Goal: Information Seeking & Learning: Learn about a topic

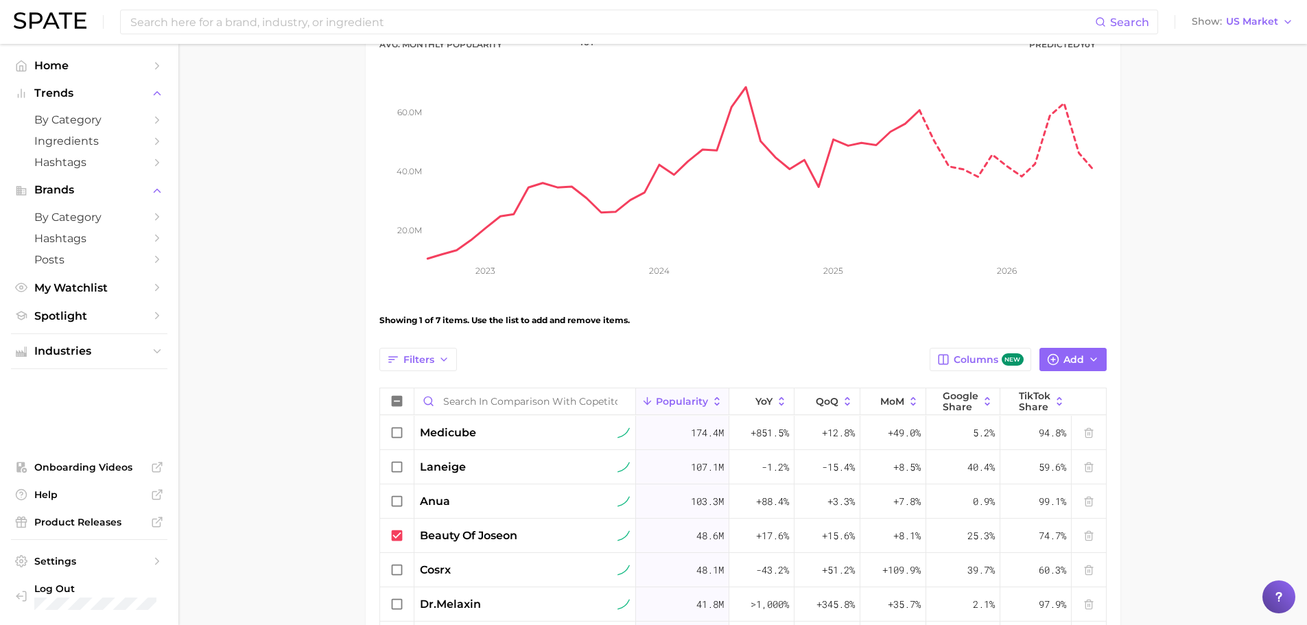
scroll to position [275, 0]
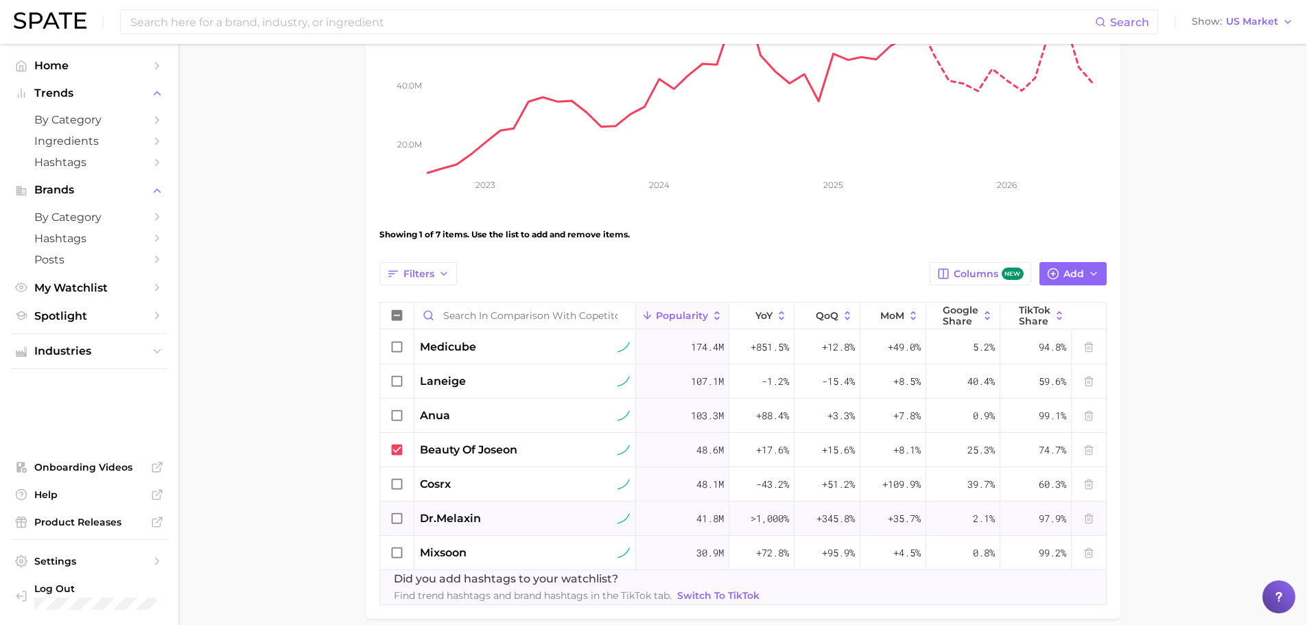
click at [401, 521] on icon at bounding box center [397, 518] width 15 height 15
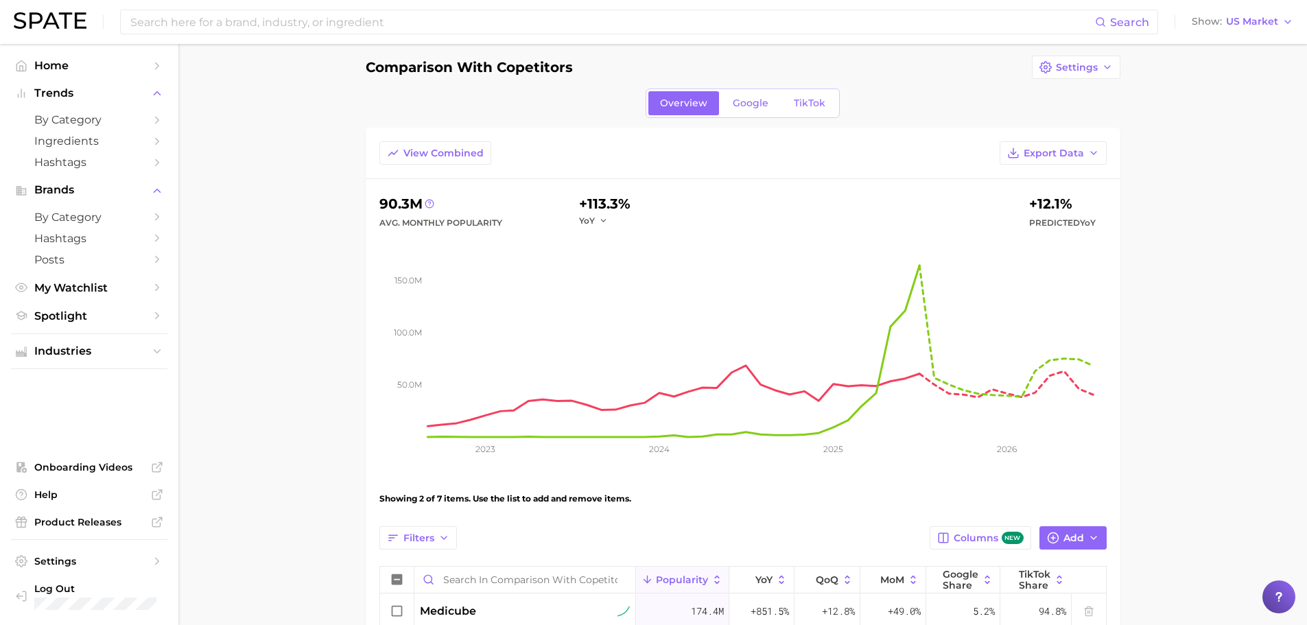
scroll to position [0, 0]
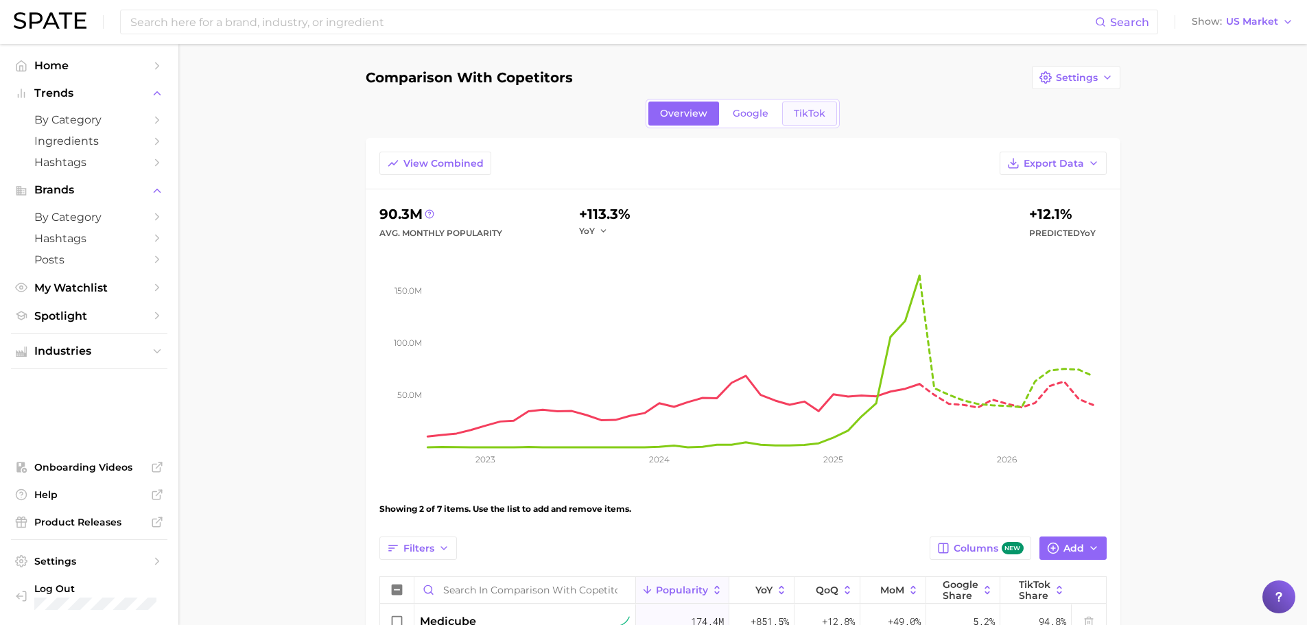
click at [796, 102] on link "TikTok" at bounding box center [809, 114] width 55 height 24
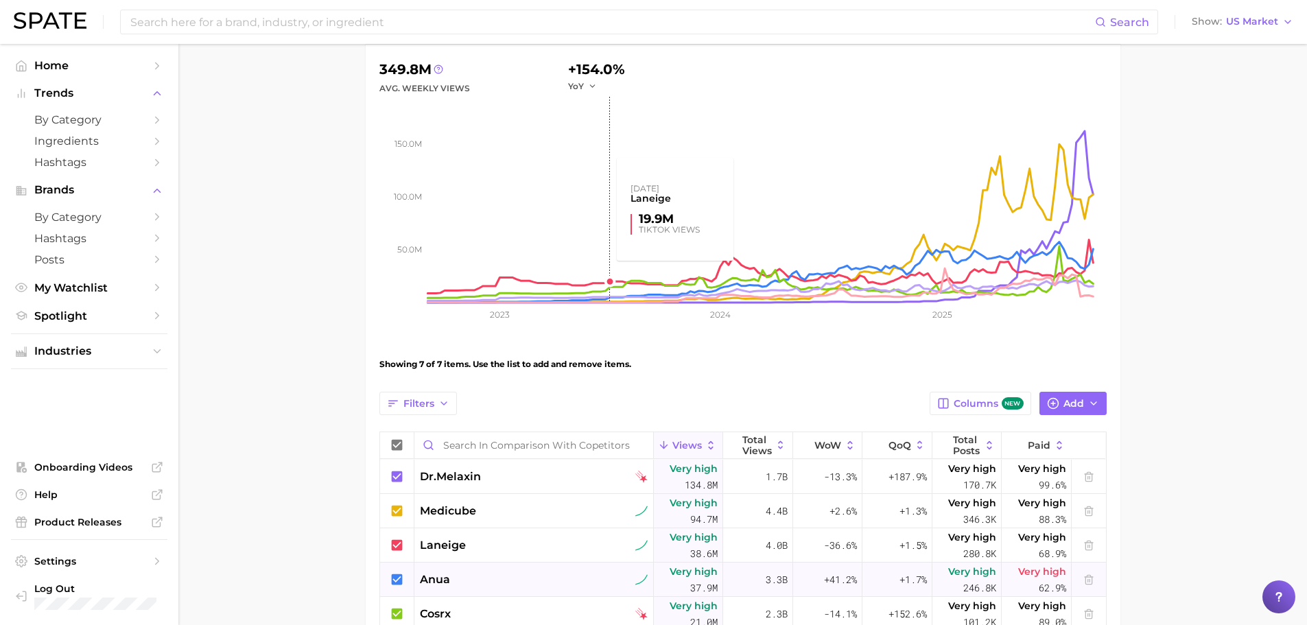
scroll to position [275, 0]
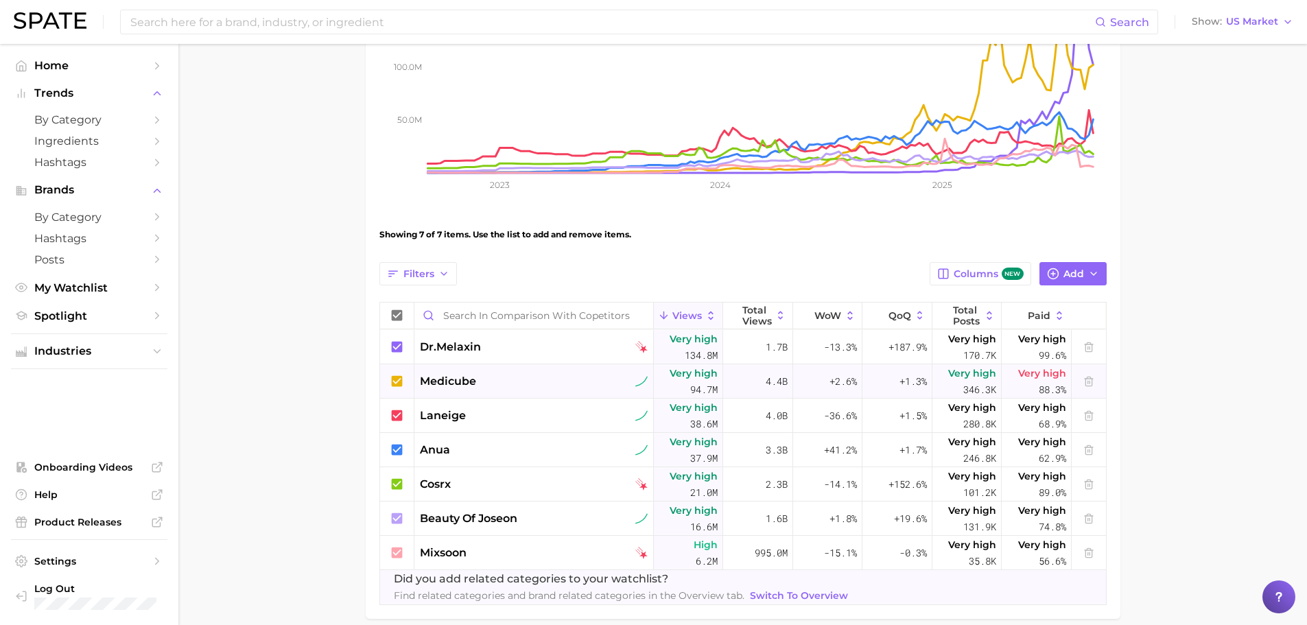
click at [401, 375] on icon at bounding box center [397, 381] width 15 height 15
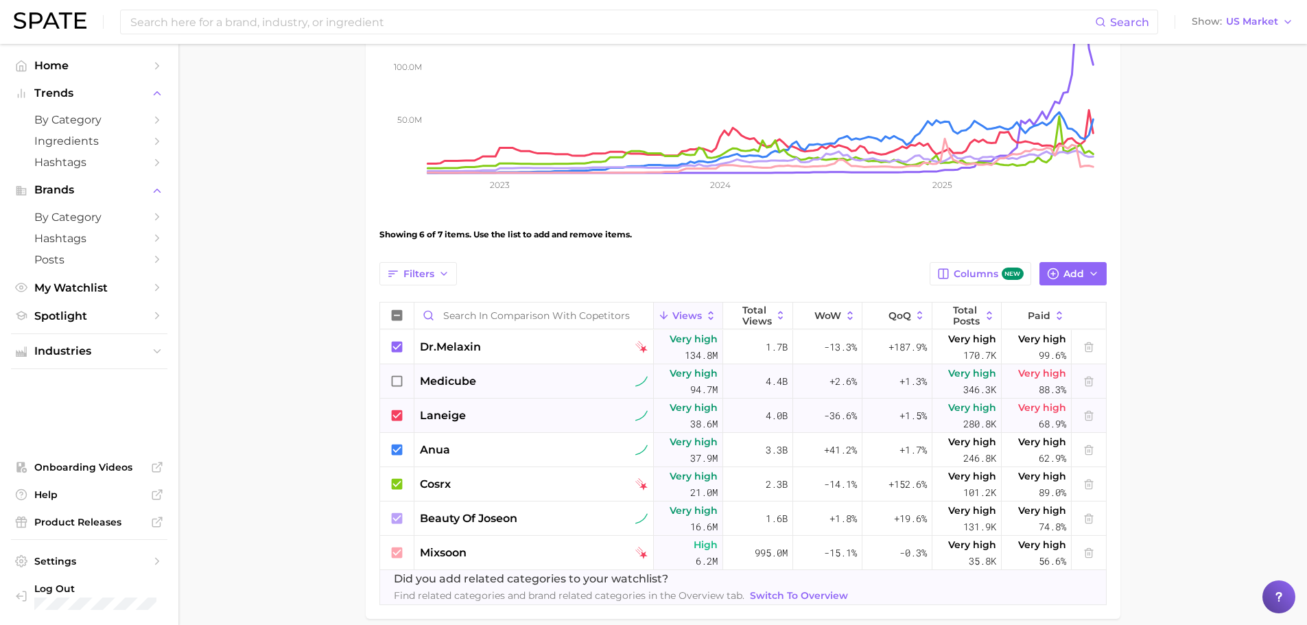
click at [399, 413] on icon at bounding box center [396, 415] width 11 height 11
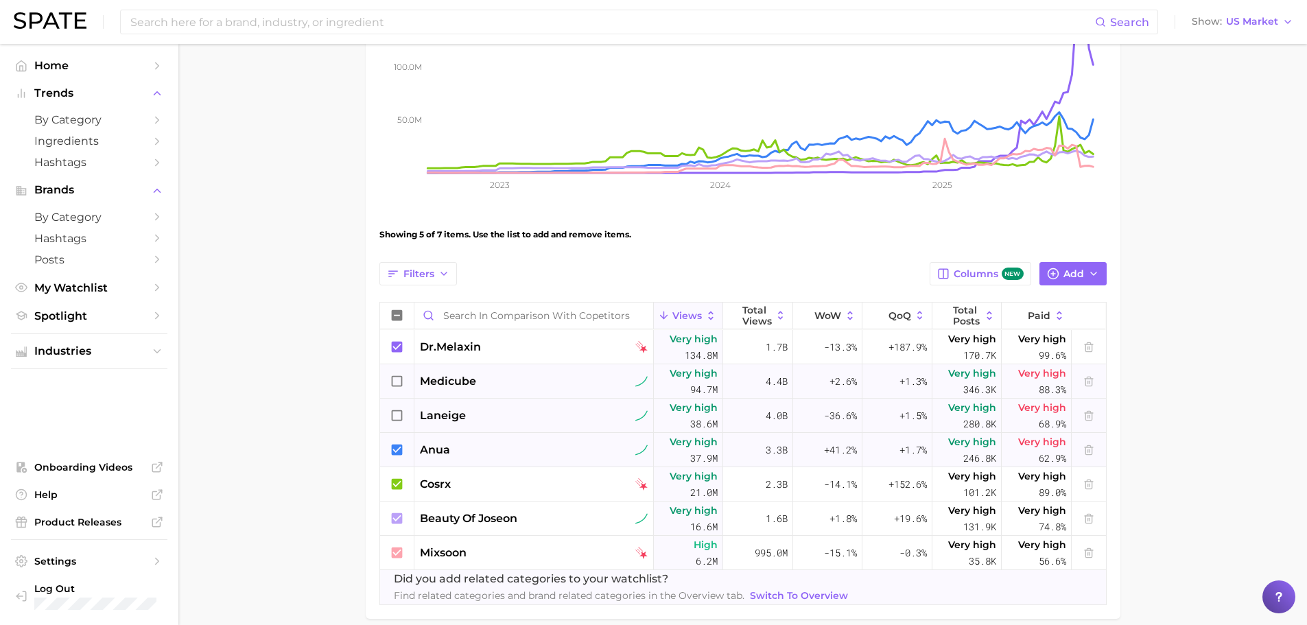
click at [400, 448] on icon at bounding box center [397, 450] width 15 height 15
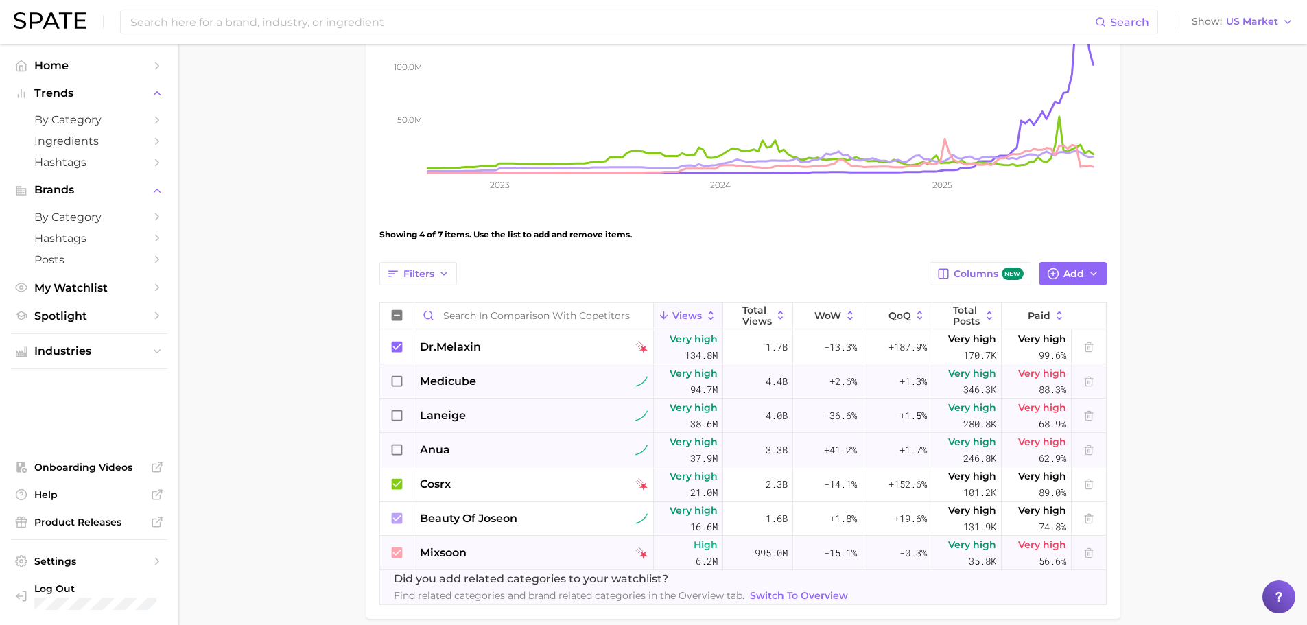
click at [393, 555] on icon at bounding box center [396, 552] width 11 height 11
click at [401, 484] on icon at bounding box center [396, 483] width 11 height 11
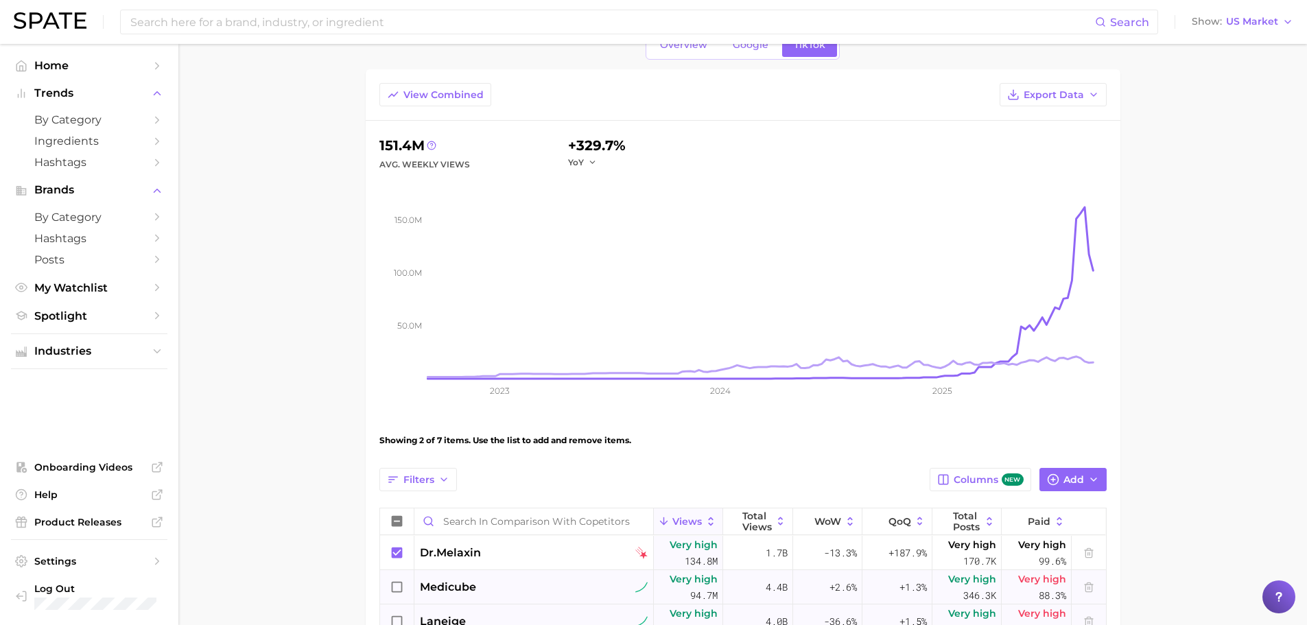
scroll to position [0, 0]
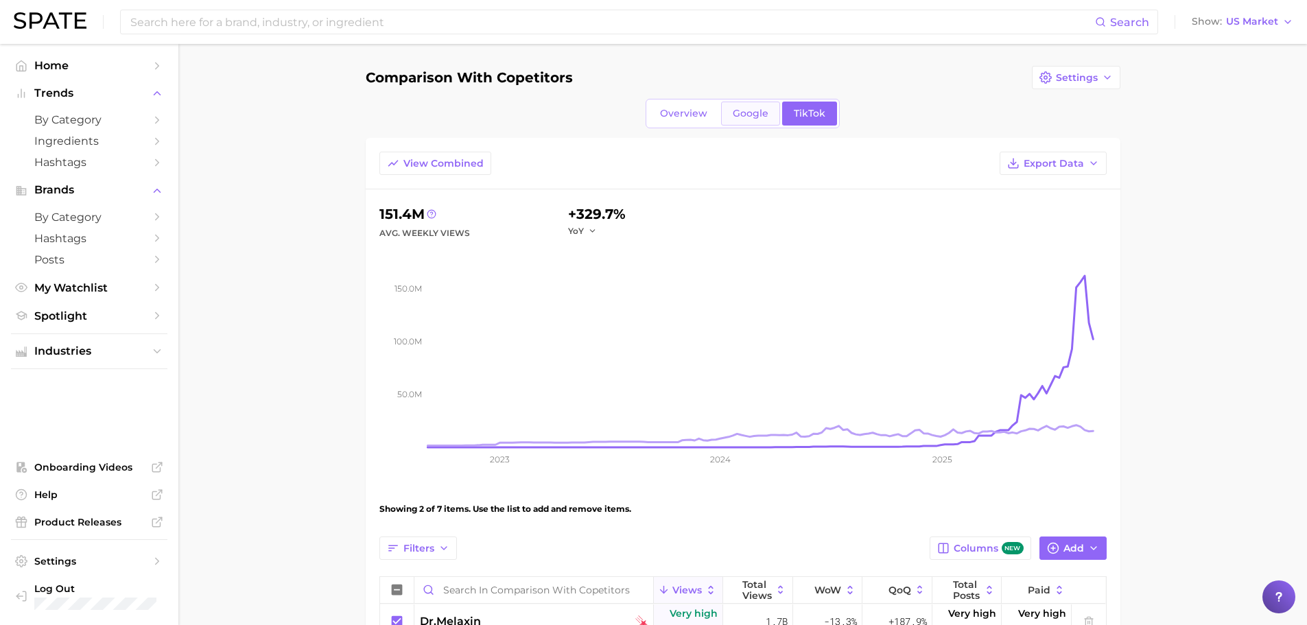
click at [732, 116] on link "Google" at bounding box center [750, 114] width 59 height 24
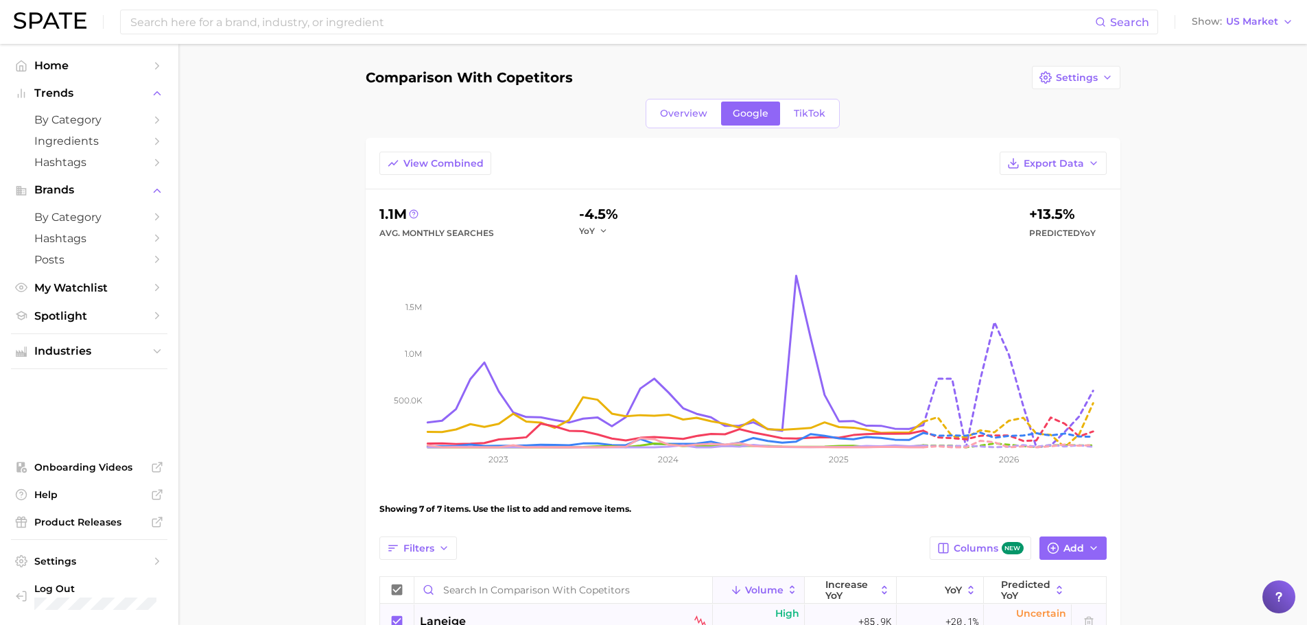
scroll to position [275, 0]
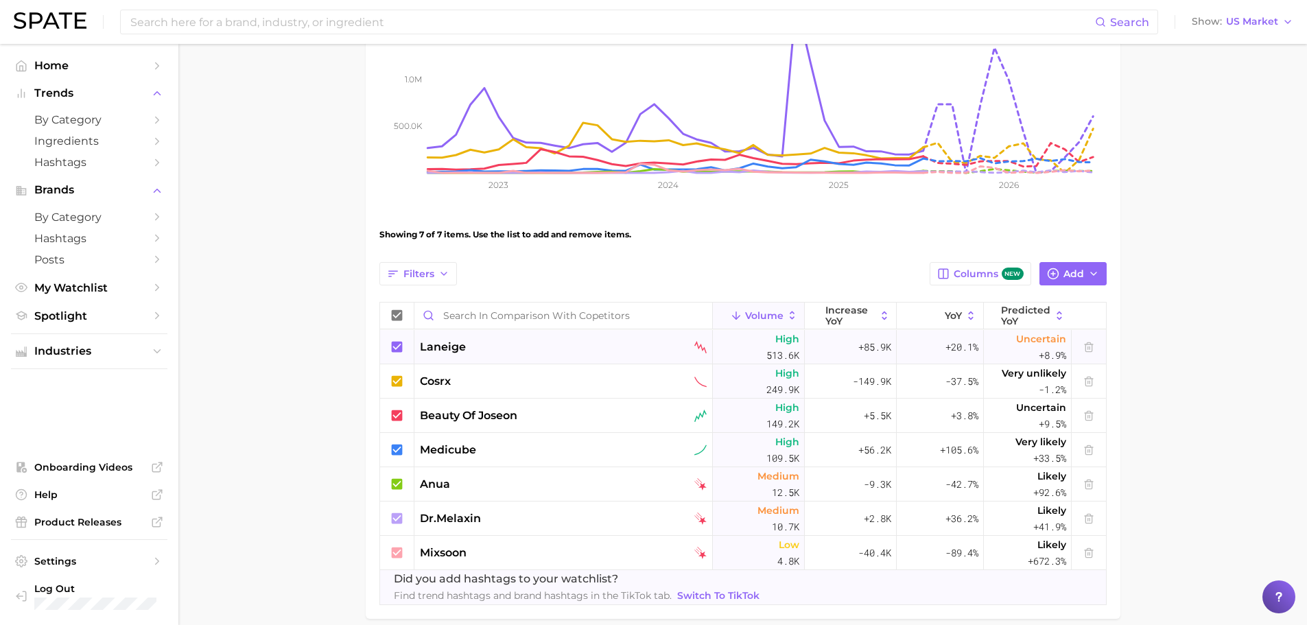
click at [391, 354] on icon at bounding box center [397, 347] width 15 height 15
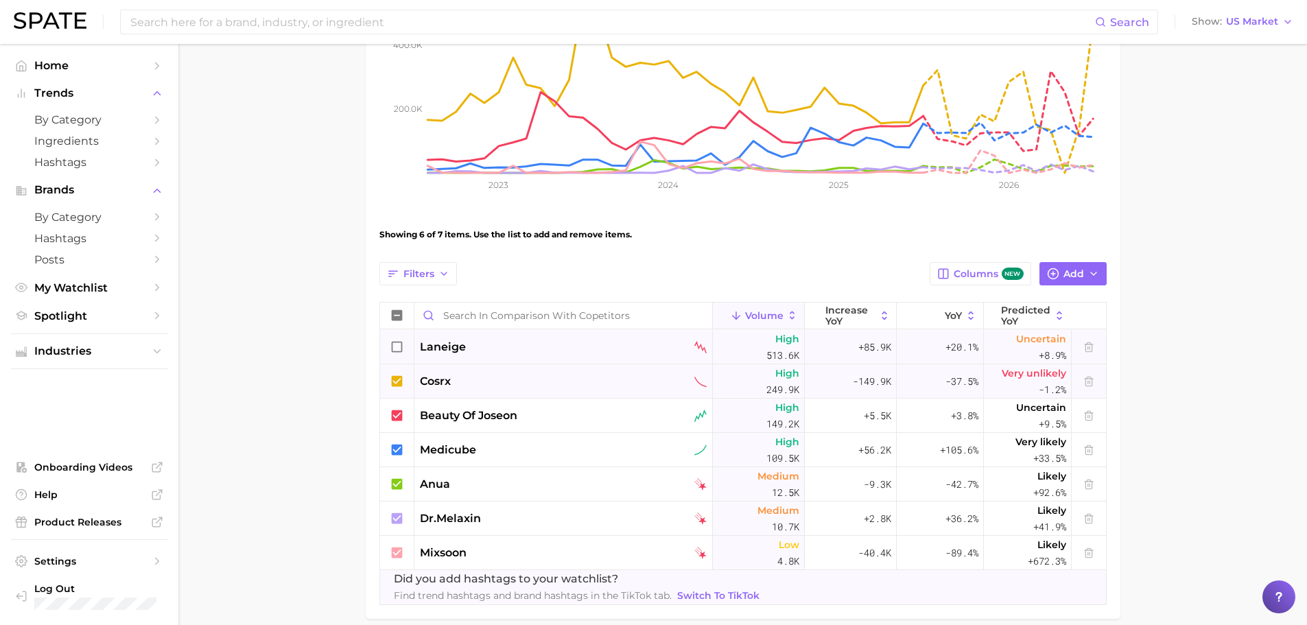
click at [395, 376] on icon at bounding box center [397, 381] width 15 height 15
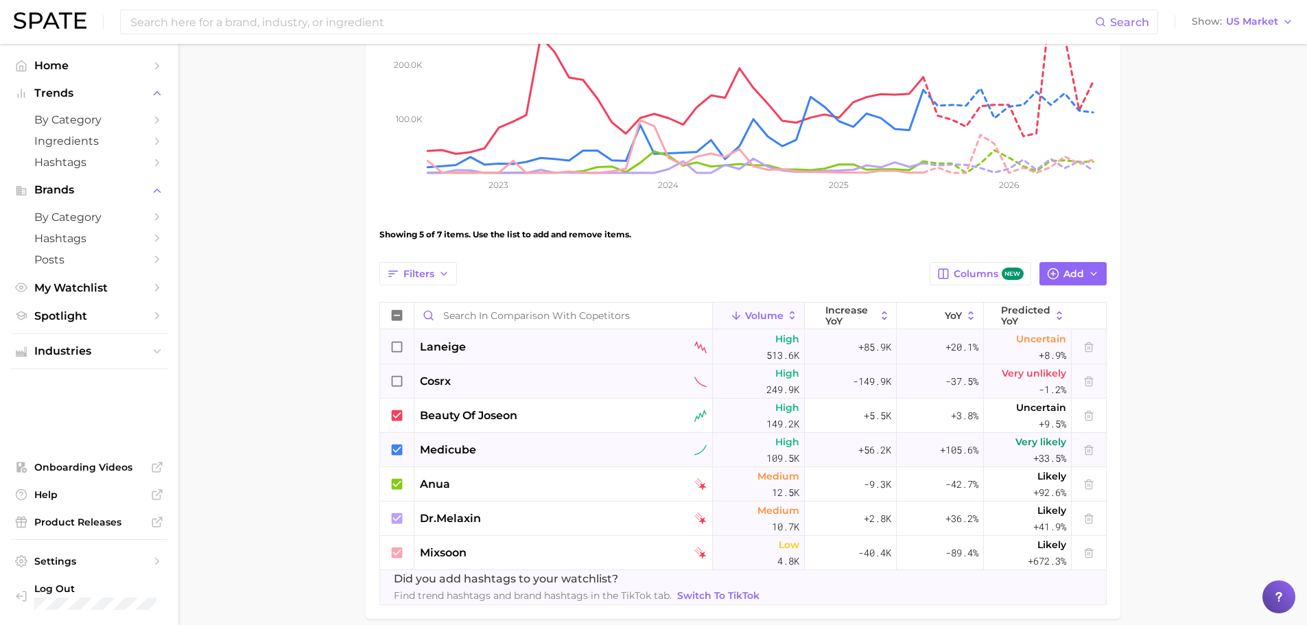
click at [398, 452] on icon at bounding box center [396, 449] width 11 height 11
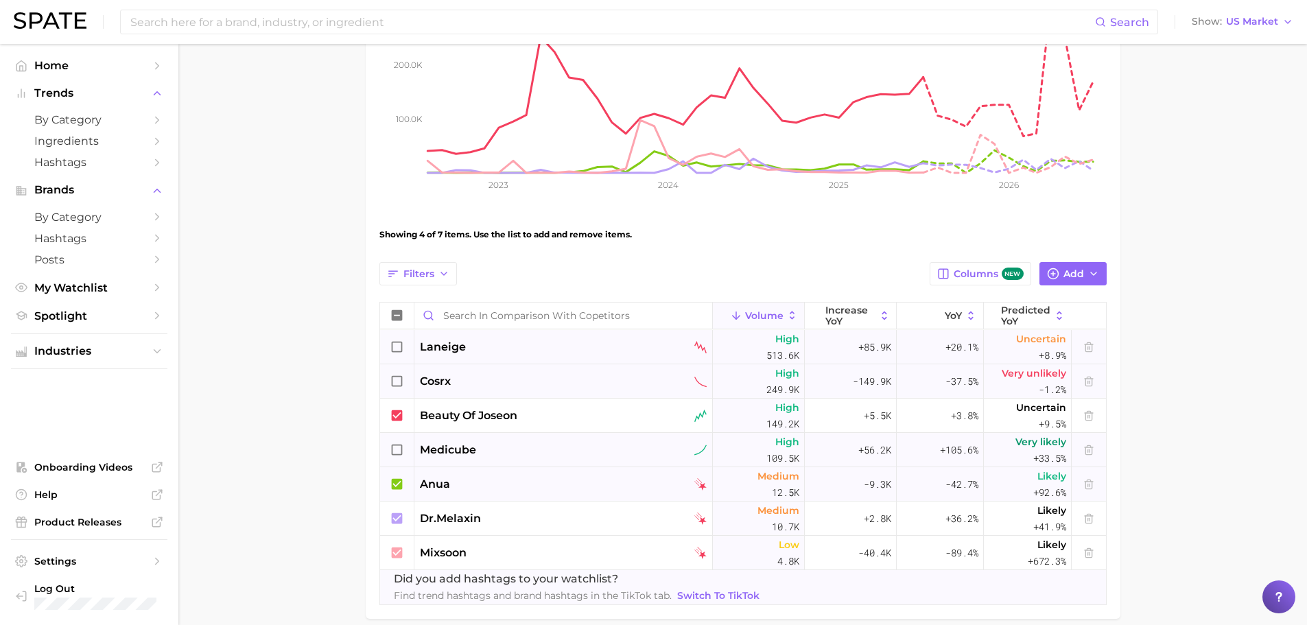
click at [395, 496] on div at bounding box center [397, 484] width 34 height 34
click at [395, 544] on div at bounding box center [397, 553] width 34 height 34
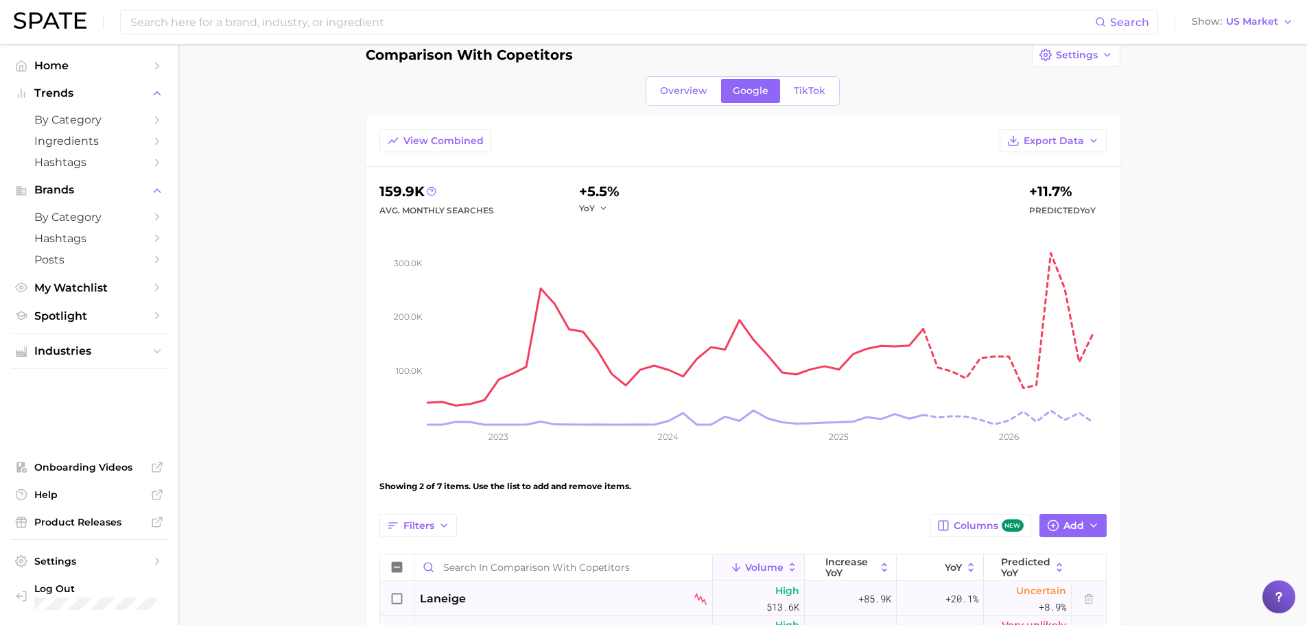
scroll to position [0, 0]
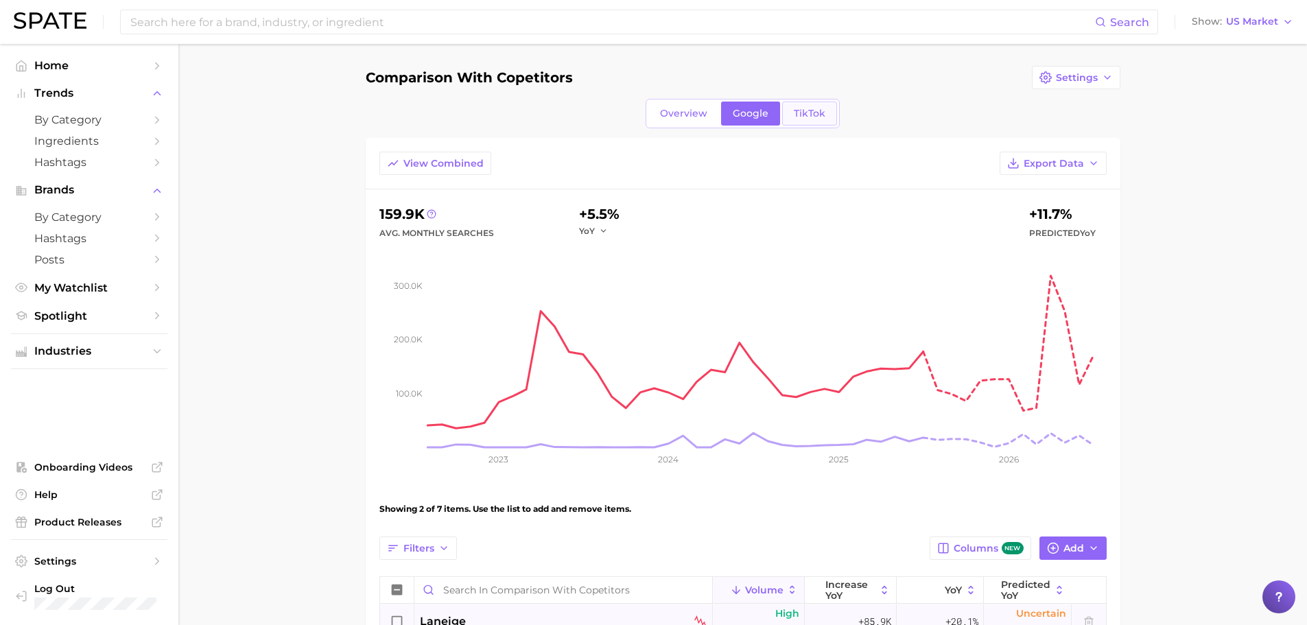
click at [815, 117] on span "TikTok" at bounding box center [810, 114] width 32 height 12
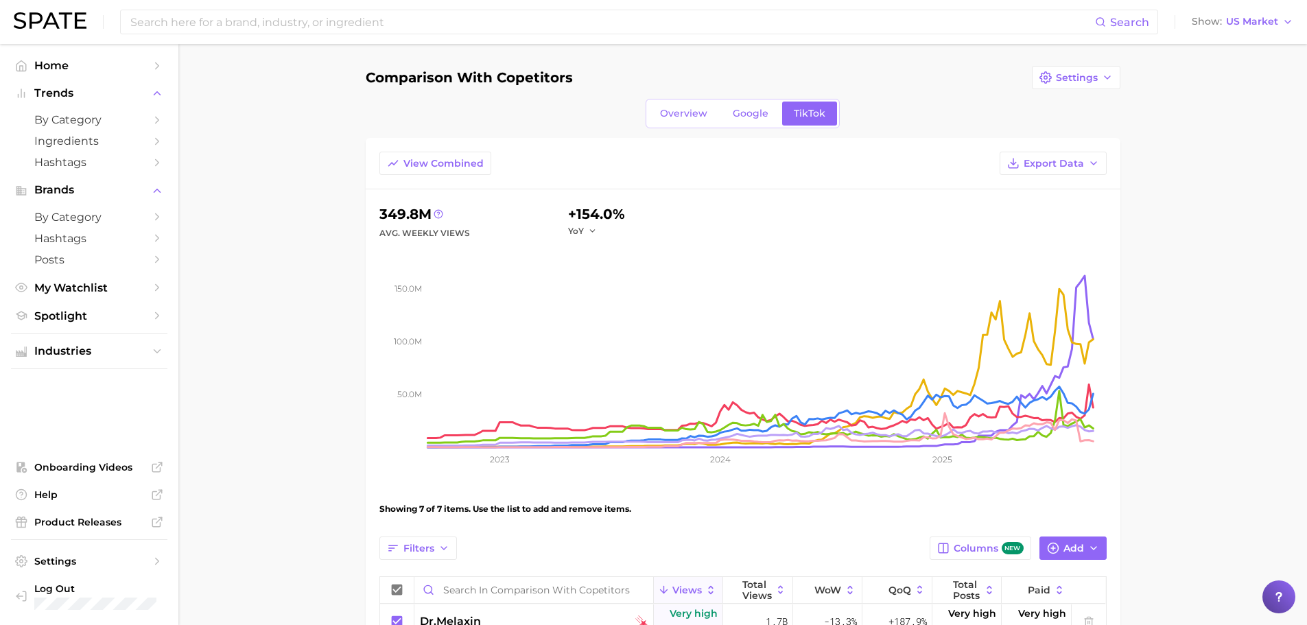
click at [642, 118] on div "Overview Google TikTok" at bounding box center [743, 114] width 755 height 30
click at [666, 110] on span "Overview" at bounding box center [683, 114] width 47 height 12
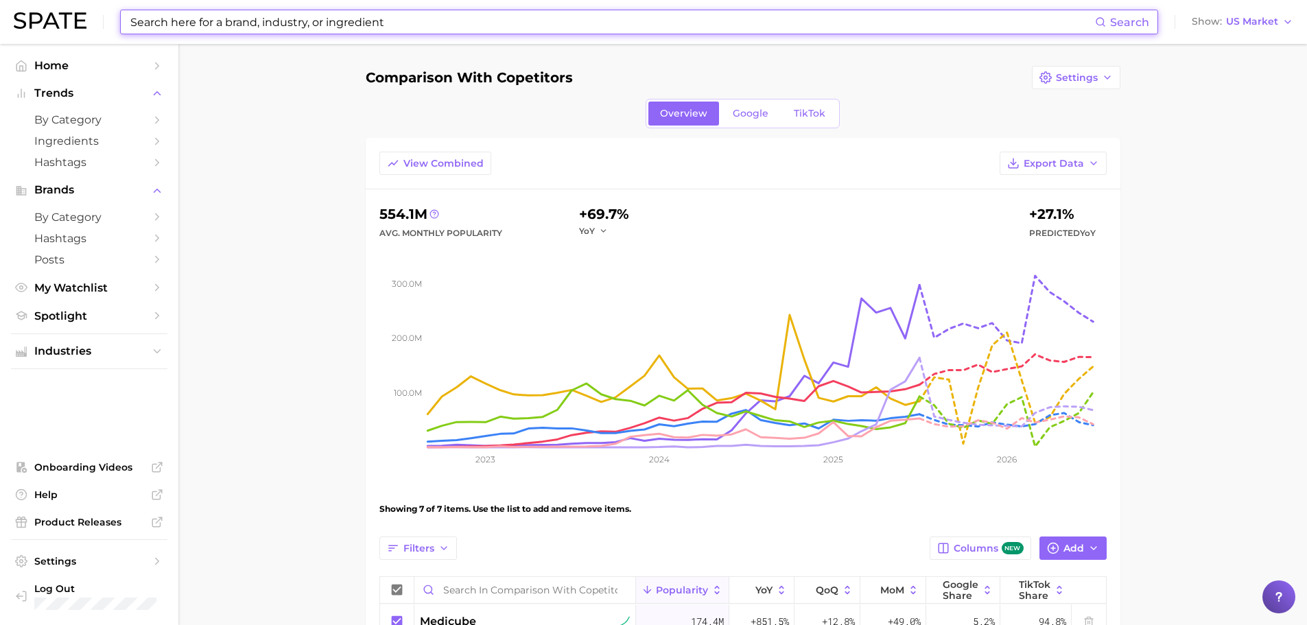
click at [233, 26] on input at bounding box center [612, 21] width 966 height 23
type input "ㄴ"
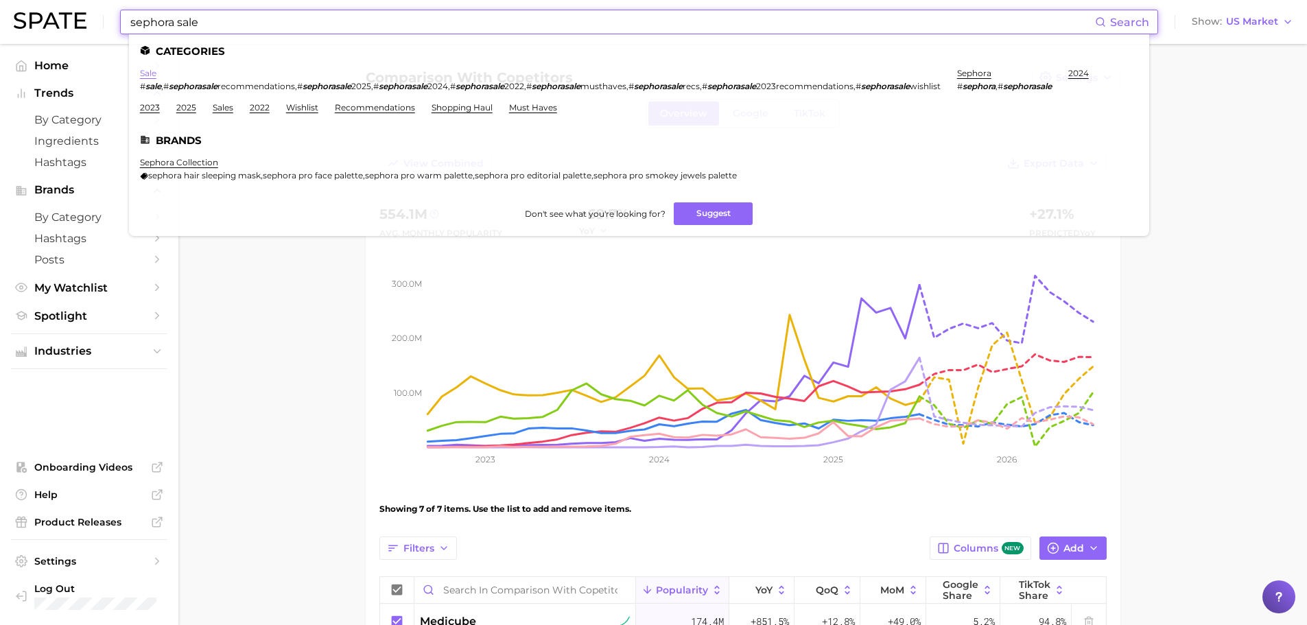
type input "sephora sale"
click at [146, 76] on link "sale" at bounding box center [148, 73] width 16 height 10
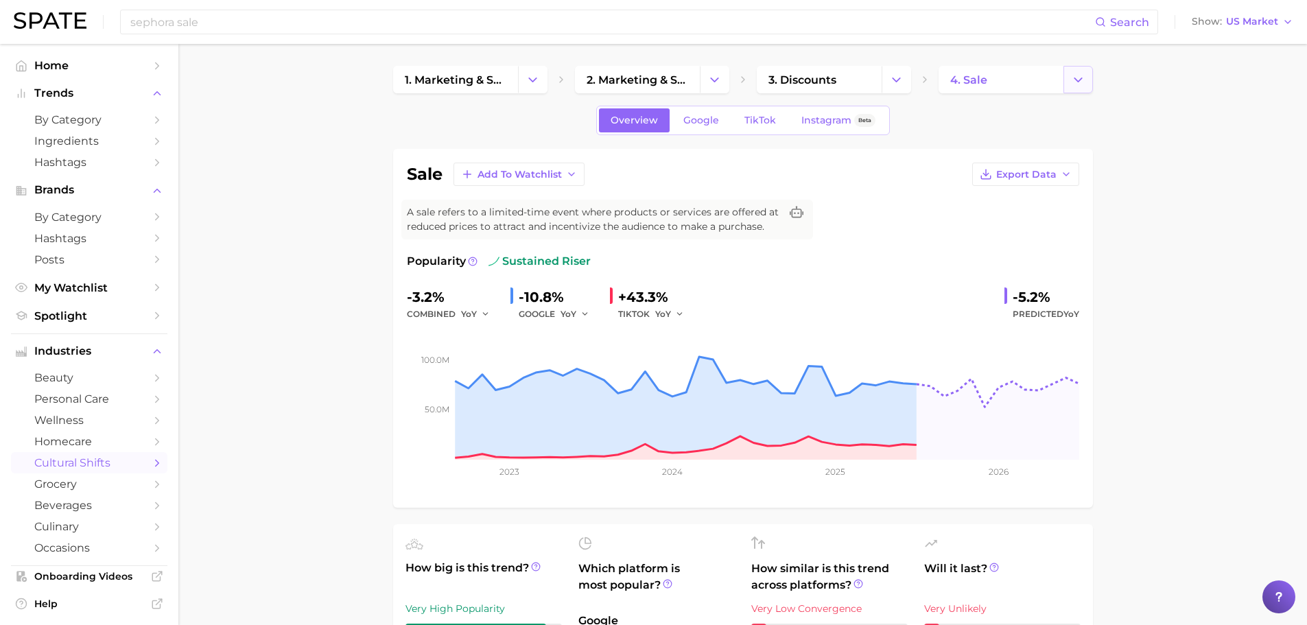
click at [1077, 80] on icon "Change Category" at bounding box center [1078, 80] width 14 height 14
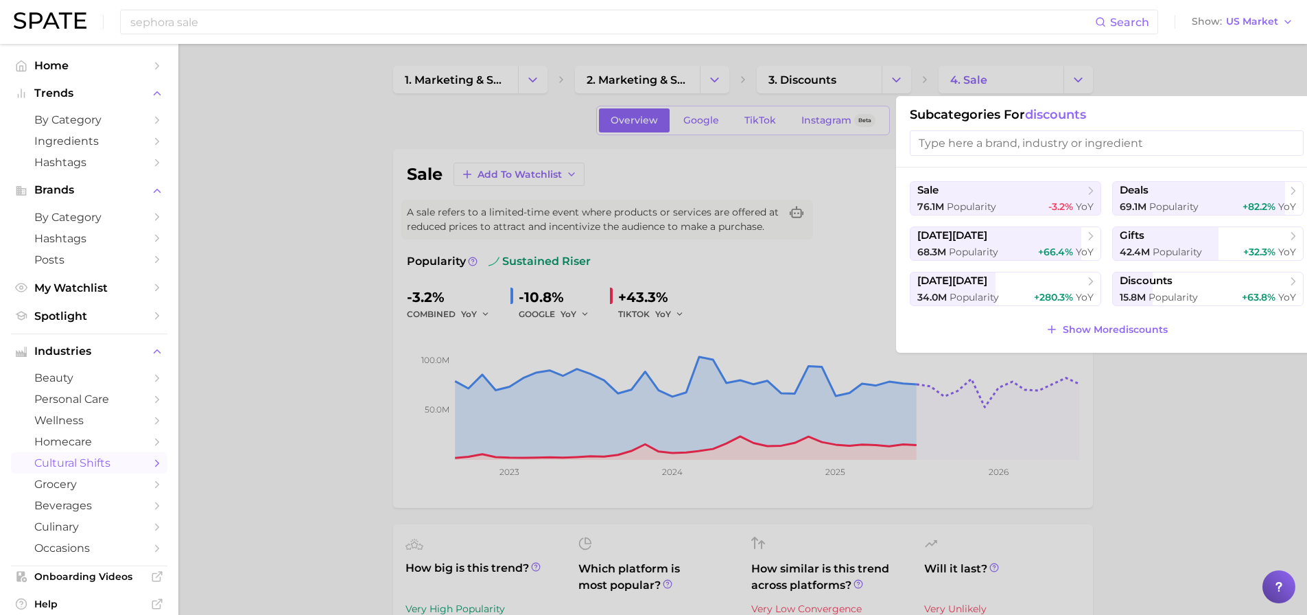
click at [1187, 147] on input "search" at bounding box center [1107, 142] width 394 height 25
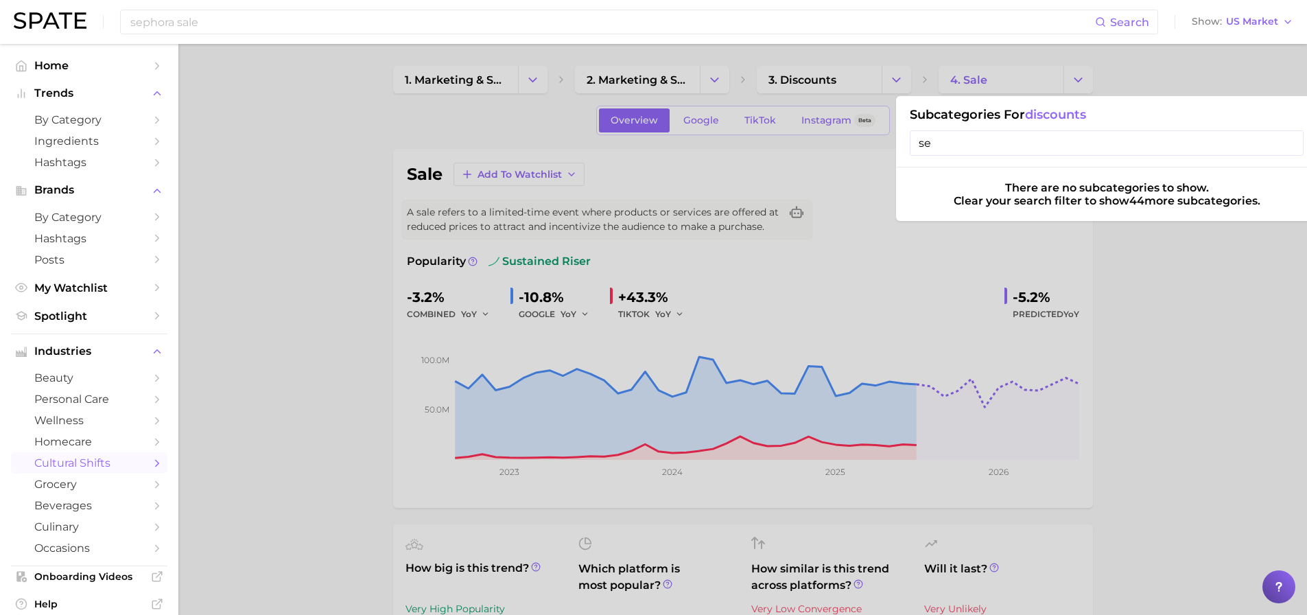
type input "s"
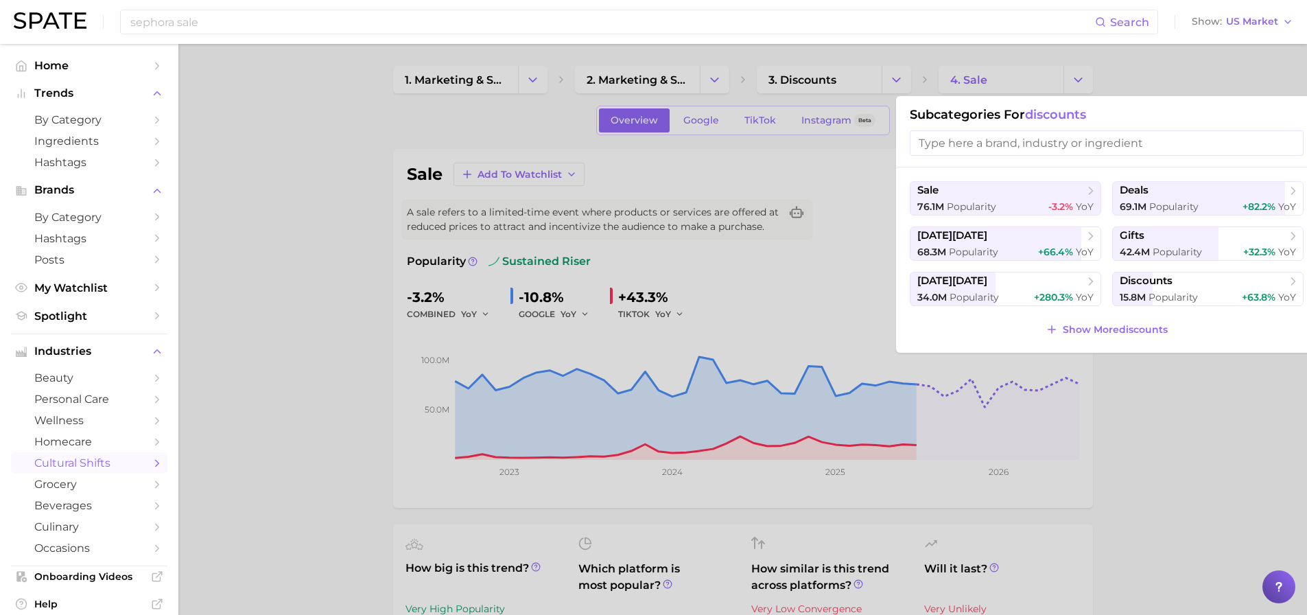
click at [1128, 340] on div "sale 76.1m Popularity -3.2% YoY deals 69.1m Popularity +82.2% YoY [DATE][DATE] …" at bounding box center [1106, 259] width 421 height 185
click at [1128, 329] on span "Show More discounts" at bounding box center [1115, 330] width 105 height 12
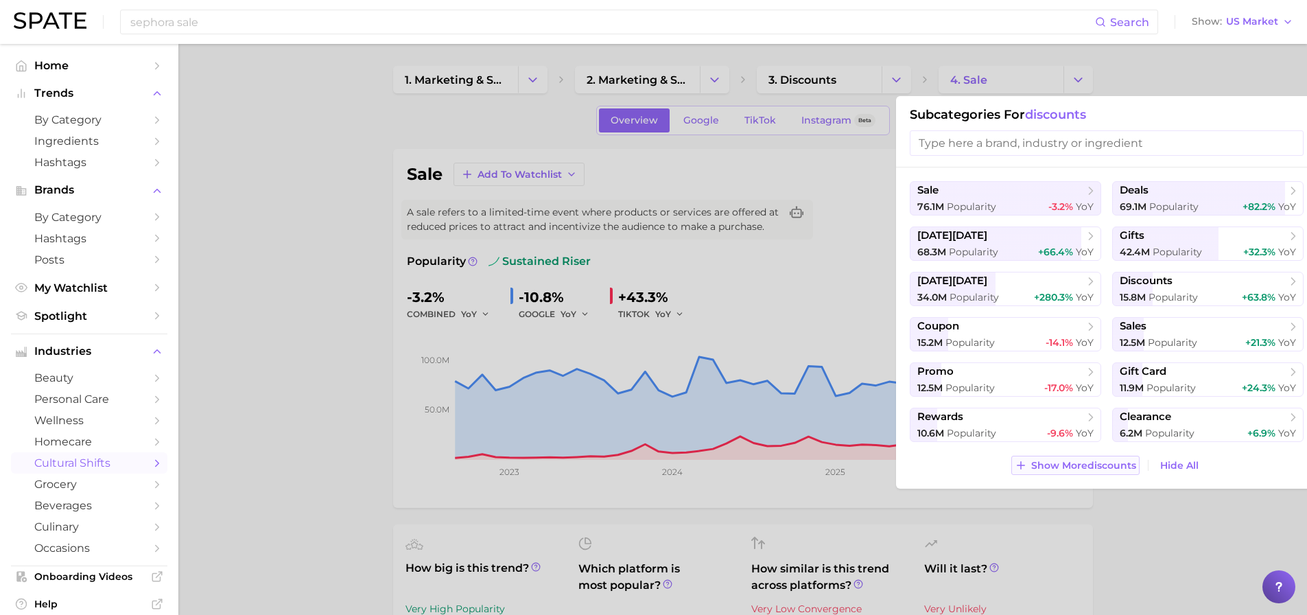
click at [1084, 470] on span "Show More discounts" at bounding box center [1084, 466] width 105 height 12
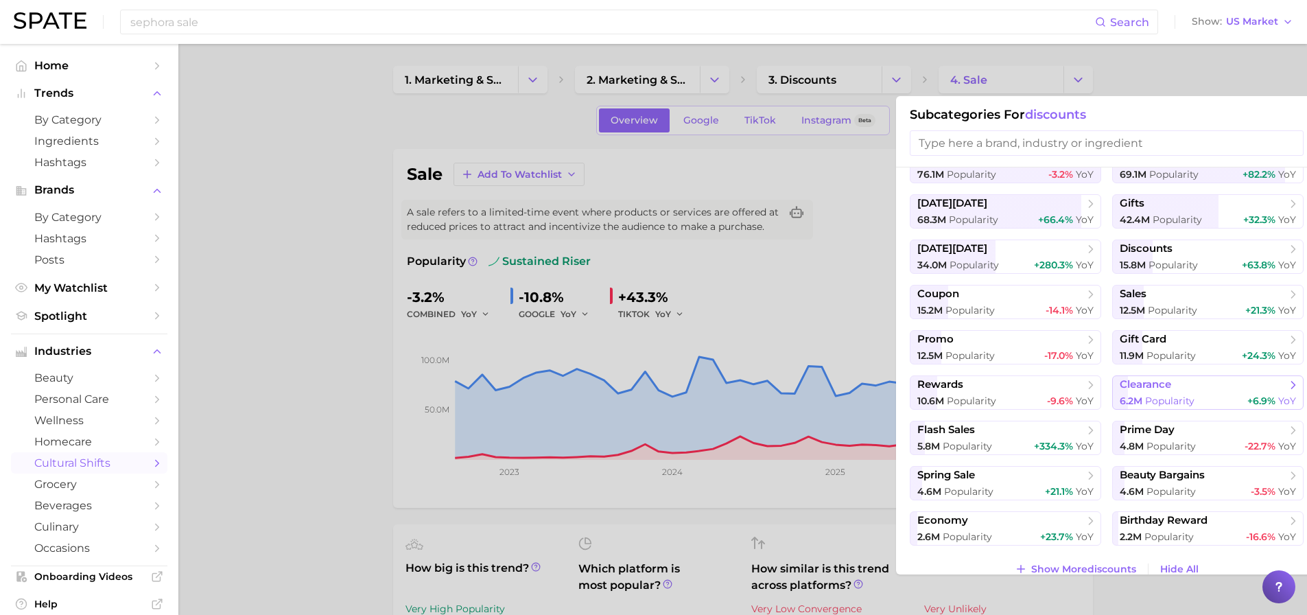
scroll to position [50, 0]
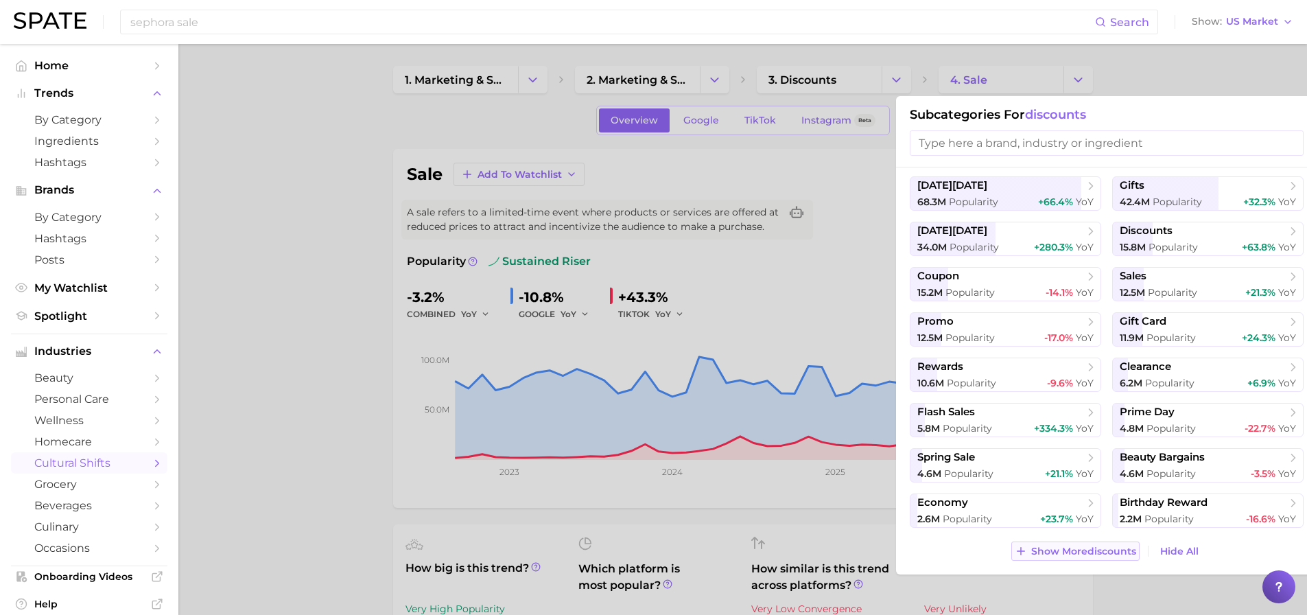
click at [1050, 550] on span "Show More discounts" at bounding box center [1084, 552] width 105 height 12
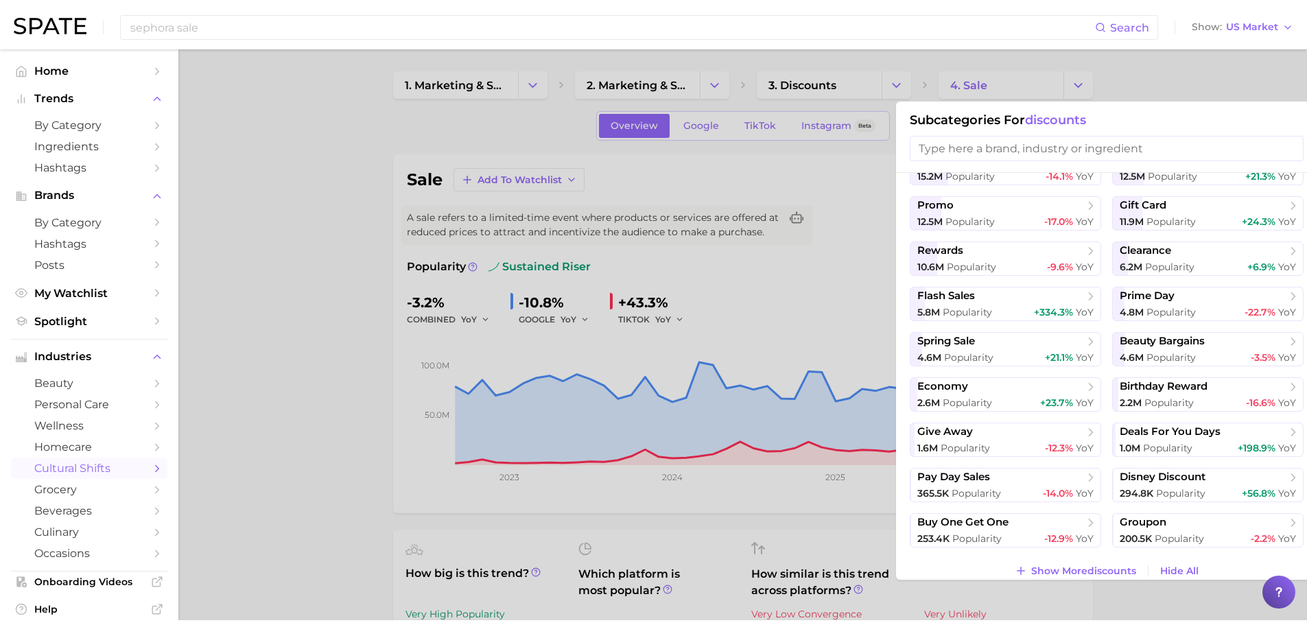
scroll to position [186, 0]
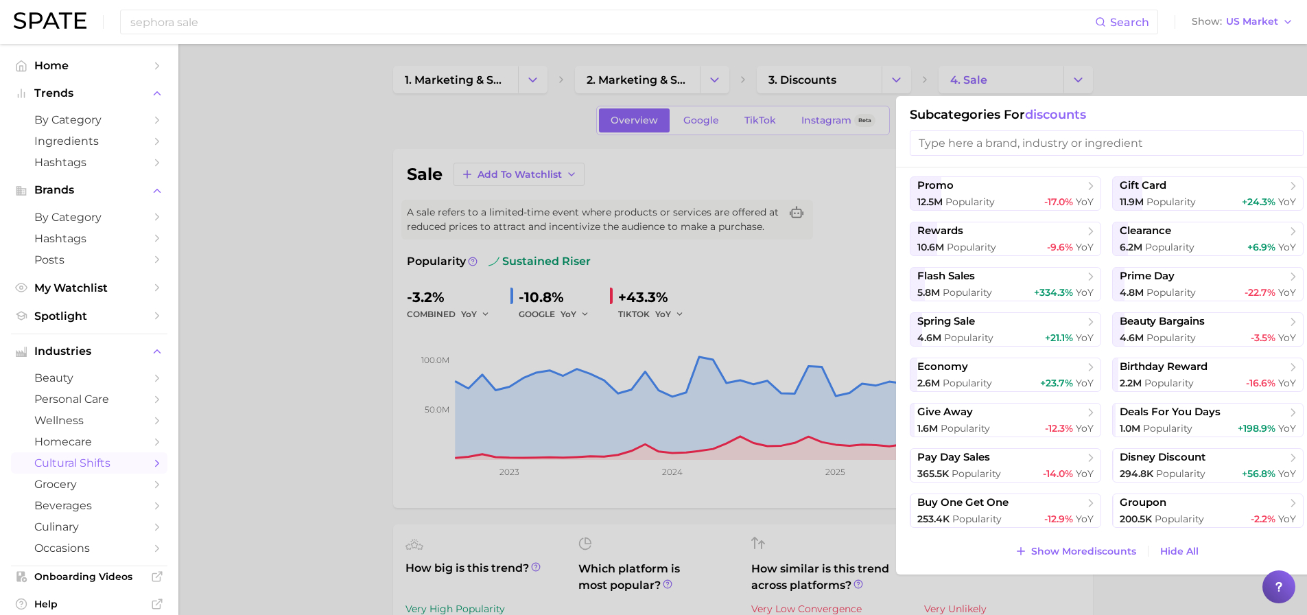
click at [211, 314] on div at bounding box center [653, 307] width 1307 height 615
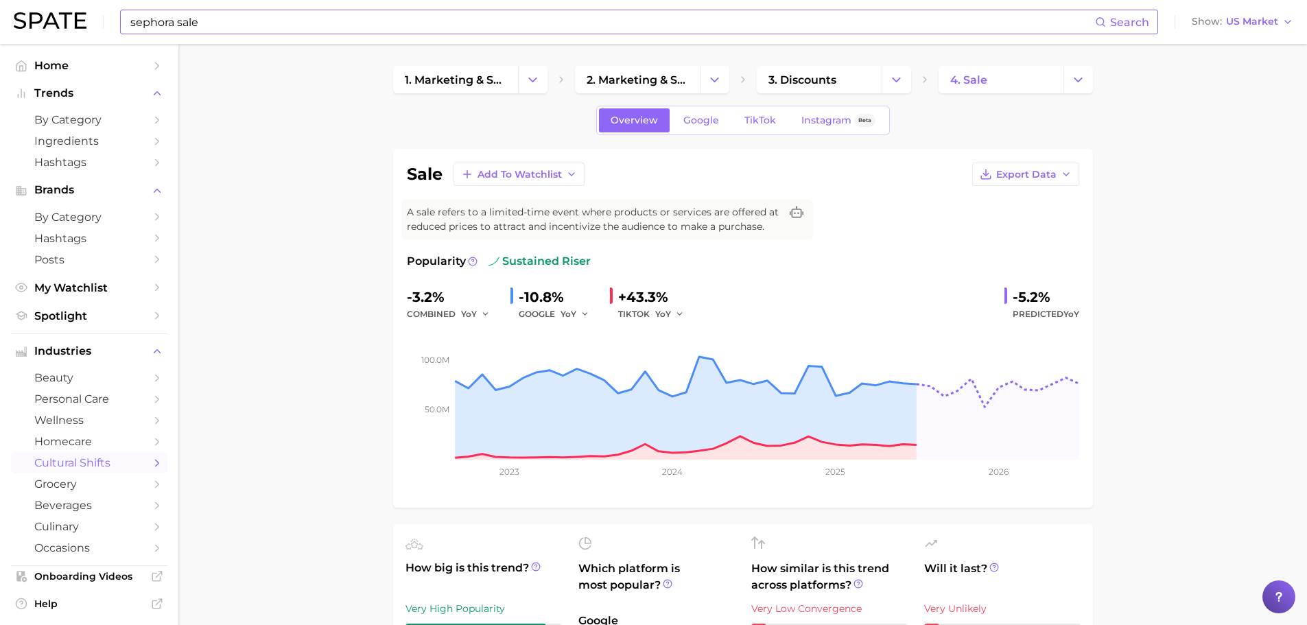
click at [583, 25] on input "sephora sale" at bounding box center [612, 21] width 966 height 23
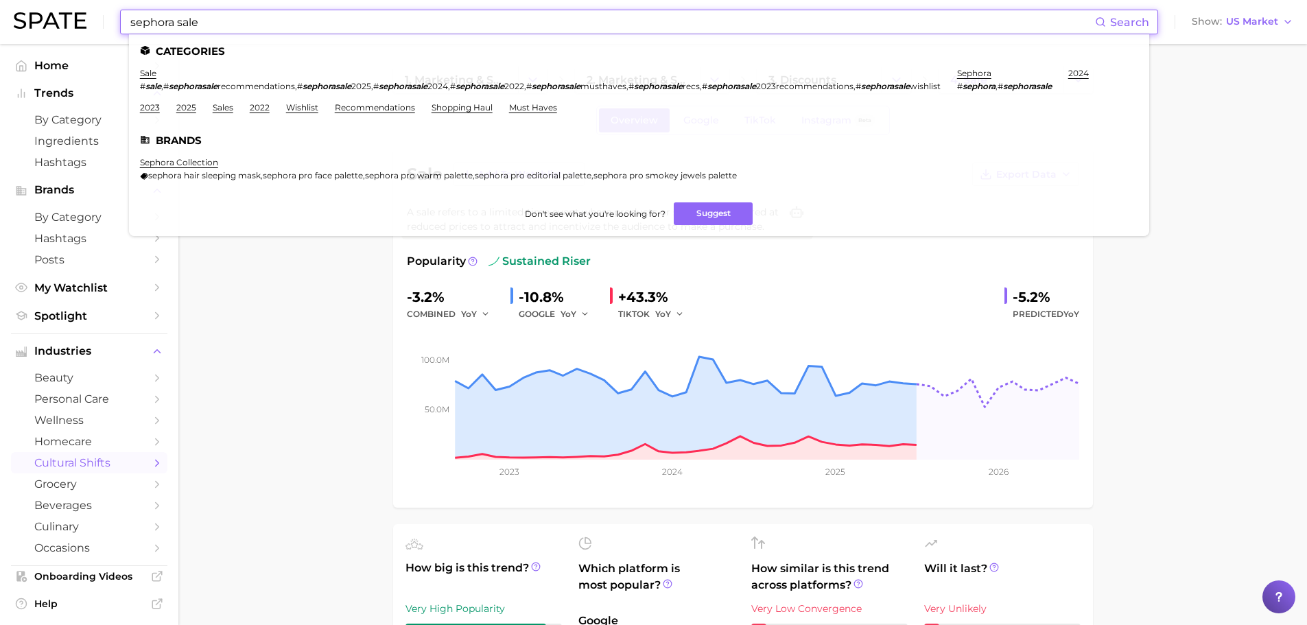
click at [205, 91] on em "sephorasale" at bounding box center [193, 86] width 49 height 10
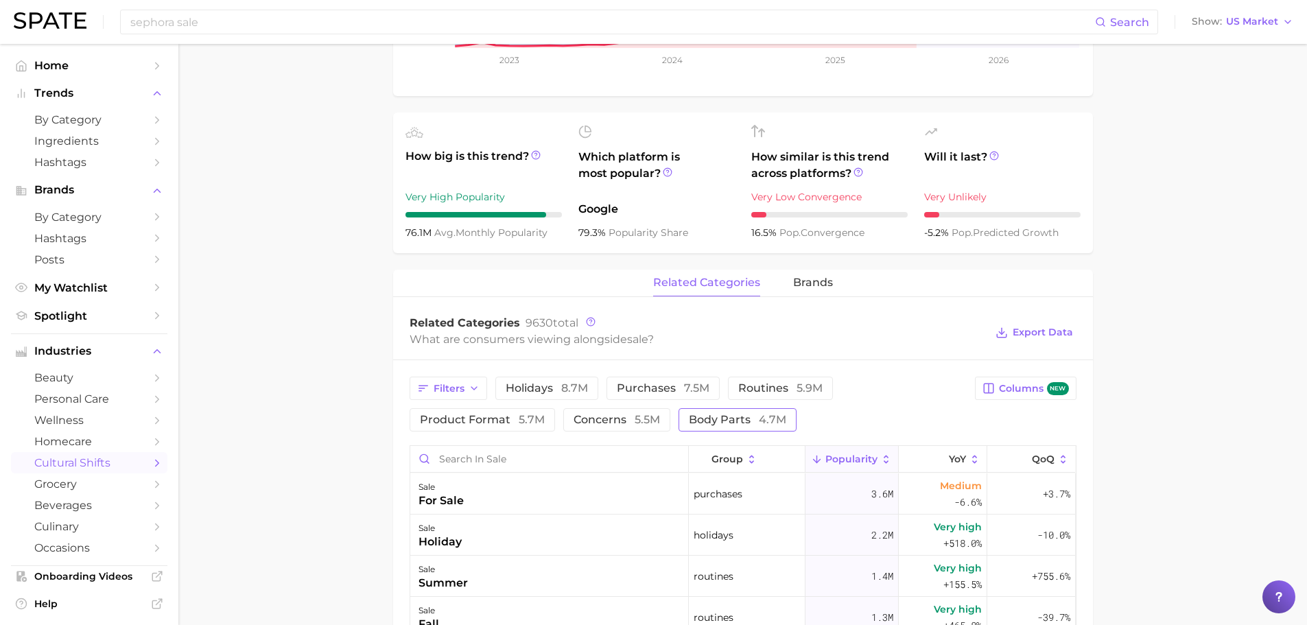
scroll to position [69, 0]
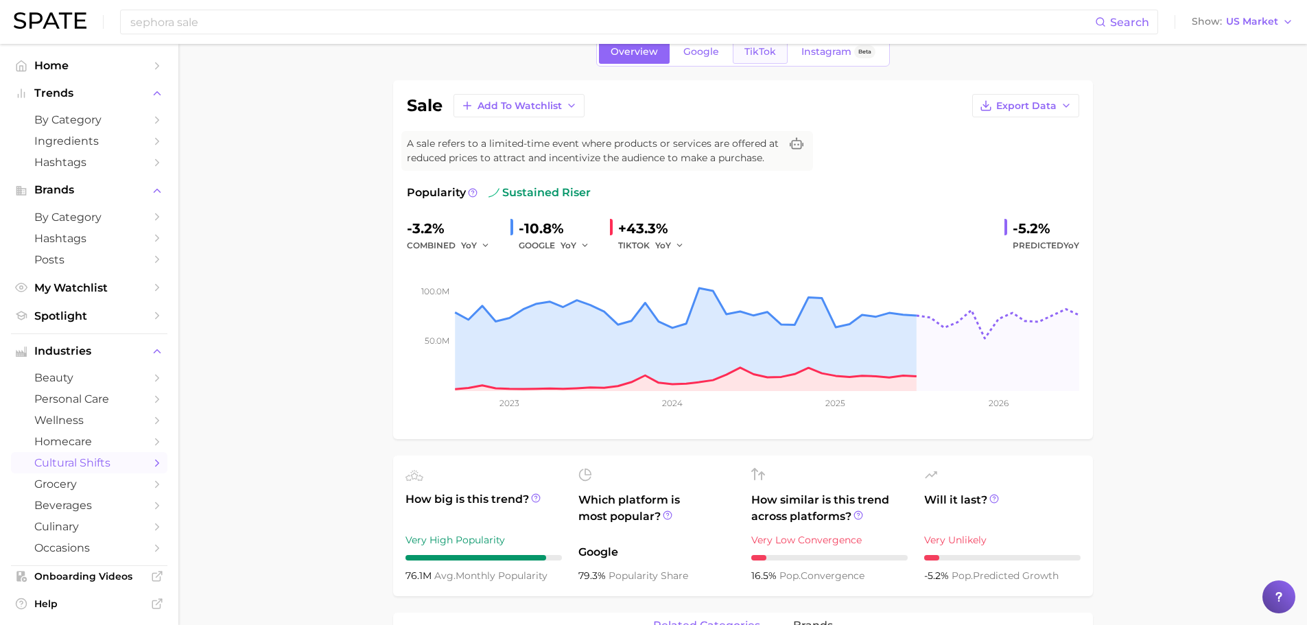
click at [776, 52] on link "TikTok" at bounding box center [760, 52] width 55 height 24
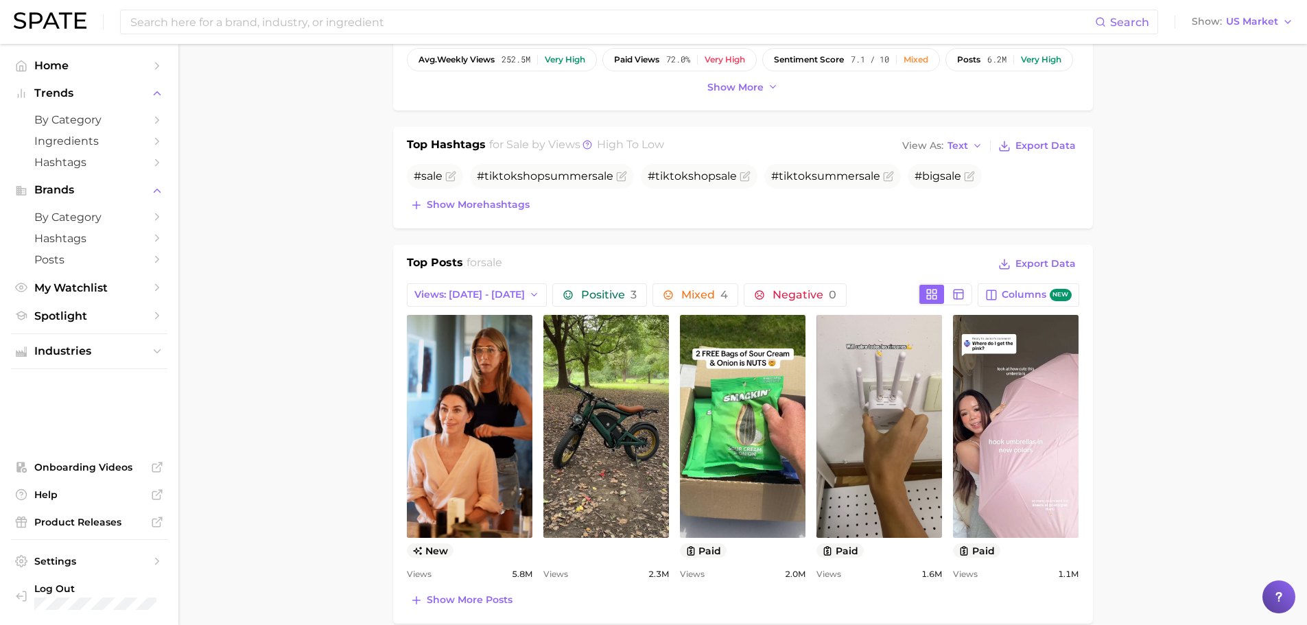
scroll to position [549, 0]
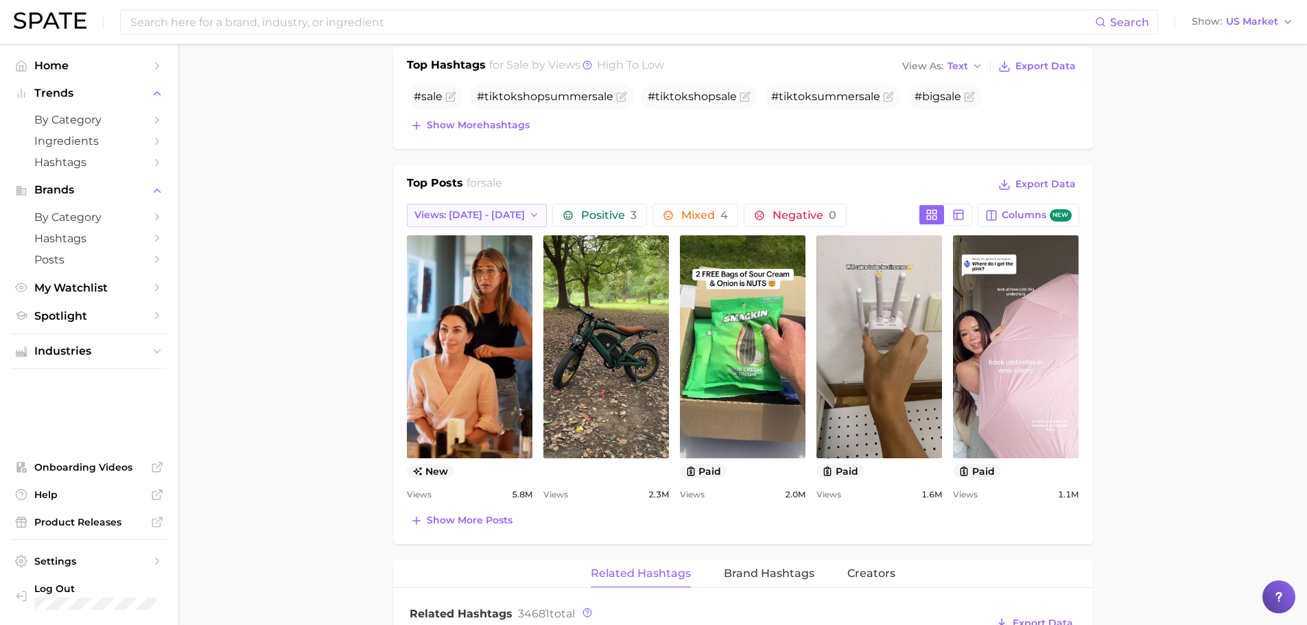
click at [490, 210] on span "Views: [DATE] - [DATE]" at bounding box center [470, 215] width 110 height 12
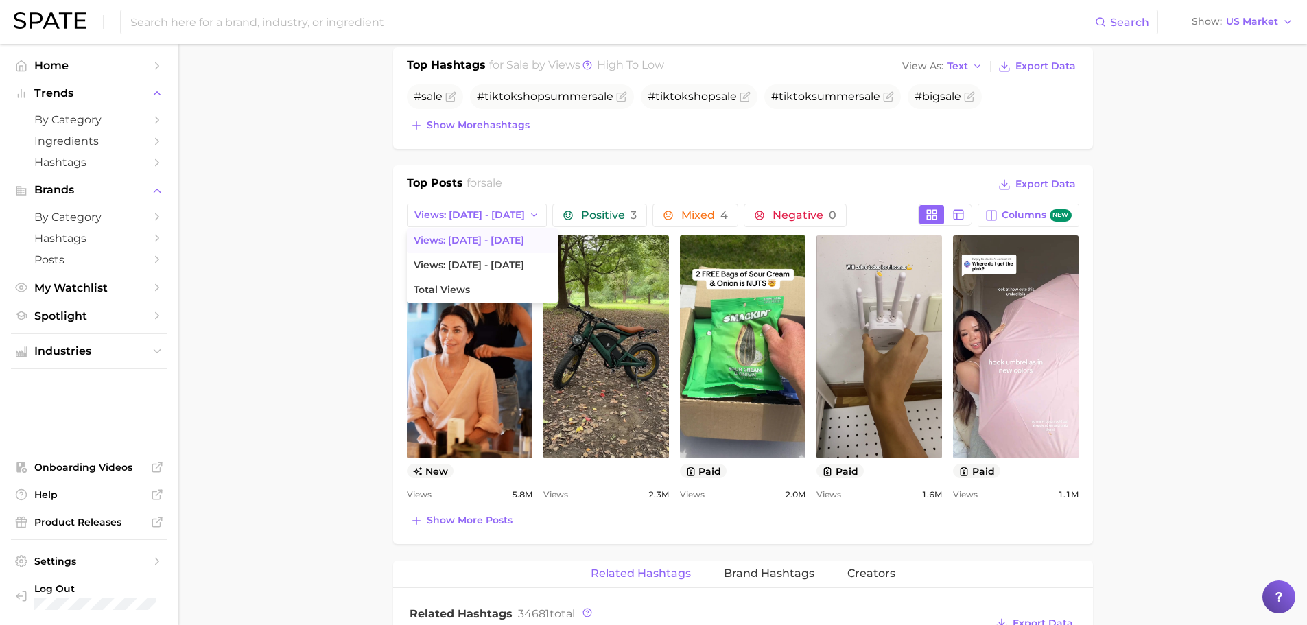
click at [356, 249] on main "1. marketing & sales 2. marketing & sales 3. discounts 4. sale Overview Google …" at bounding box center [742, 471] width 1129 height 1953
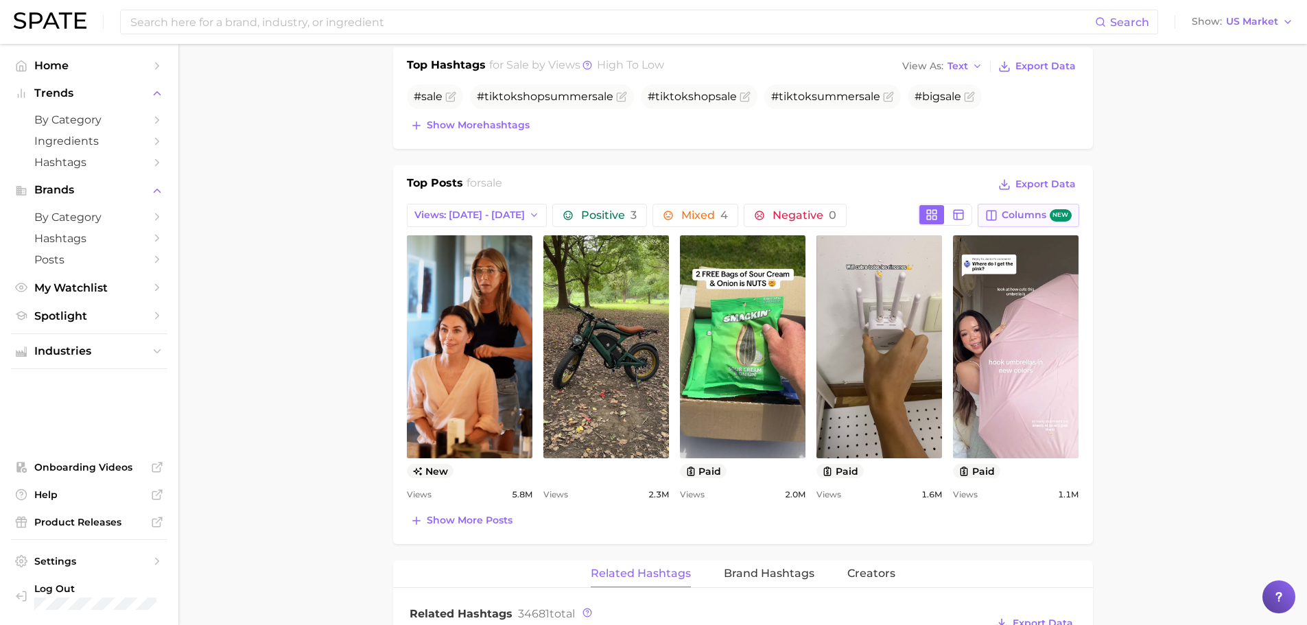
click at [1048, 220] on span "Columns new" at bounding box center [1036, 215] width 69 height 13
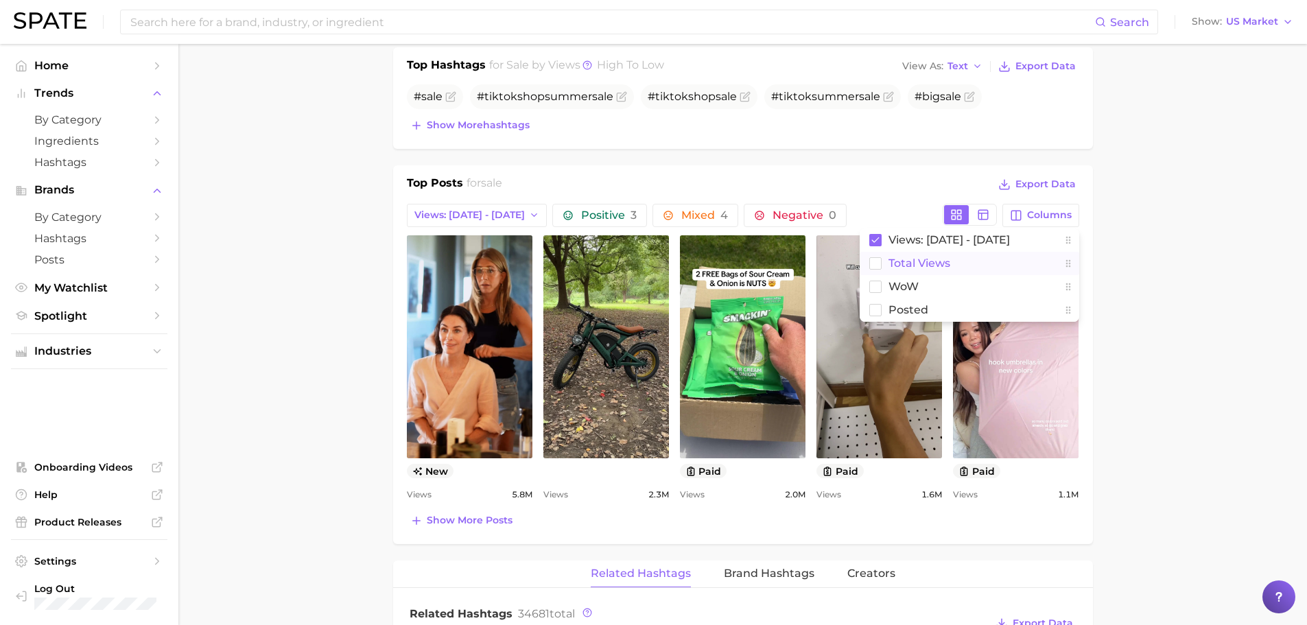
click at [1016, 266] on button "Total Views" at bounding box center [970, 263] width 220 height 23
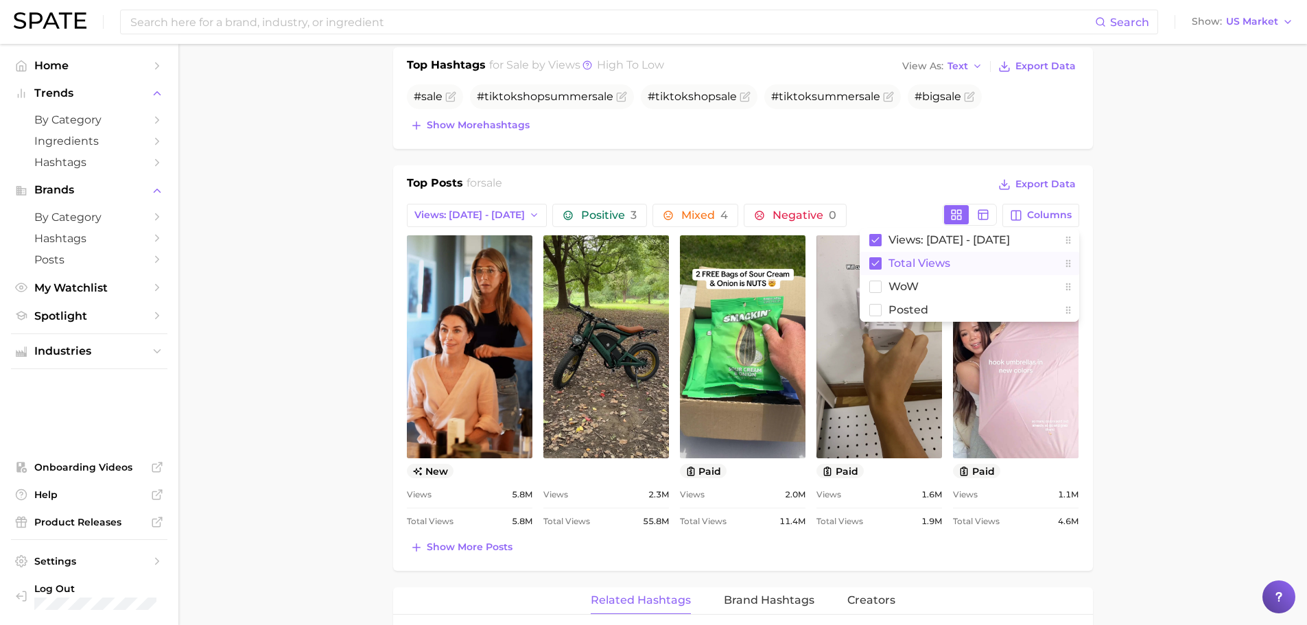
click at [1016, 266] on button "Total Views" at bounding box center [970, 263] width 220 height 23
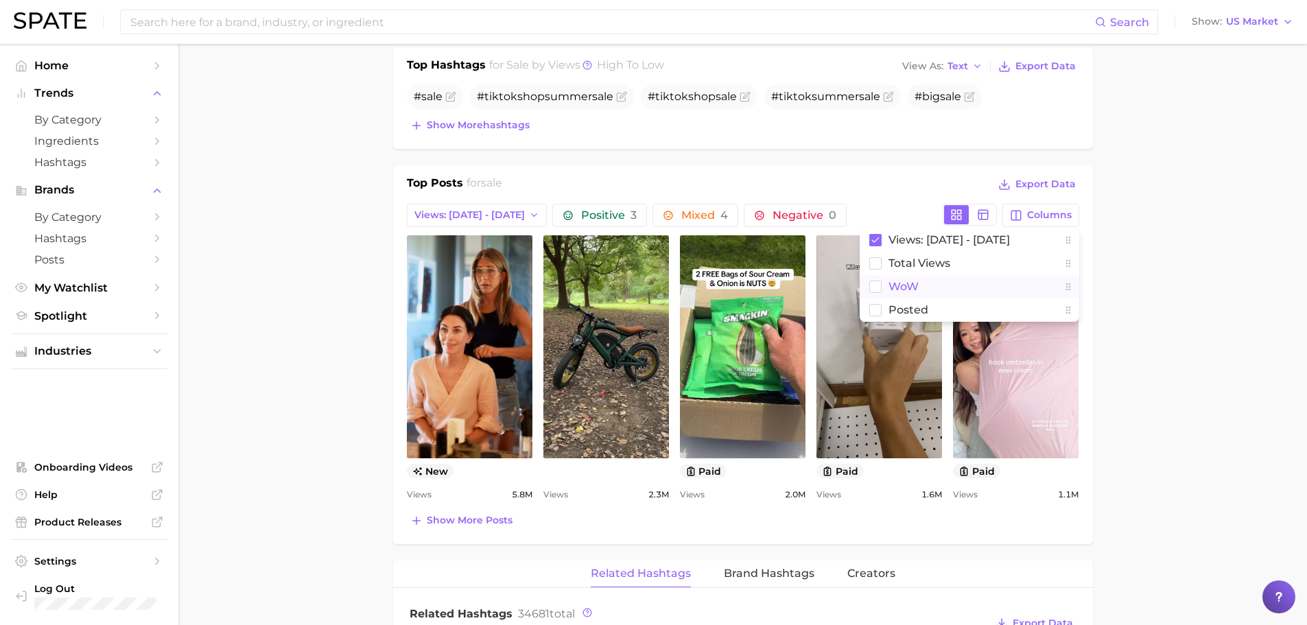
click at [1010, 285] on button "WoW" at bounding box center [970, 286] width 220 height 23
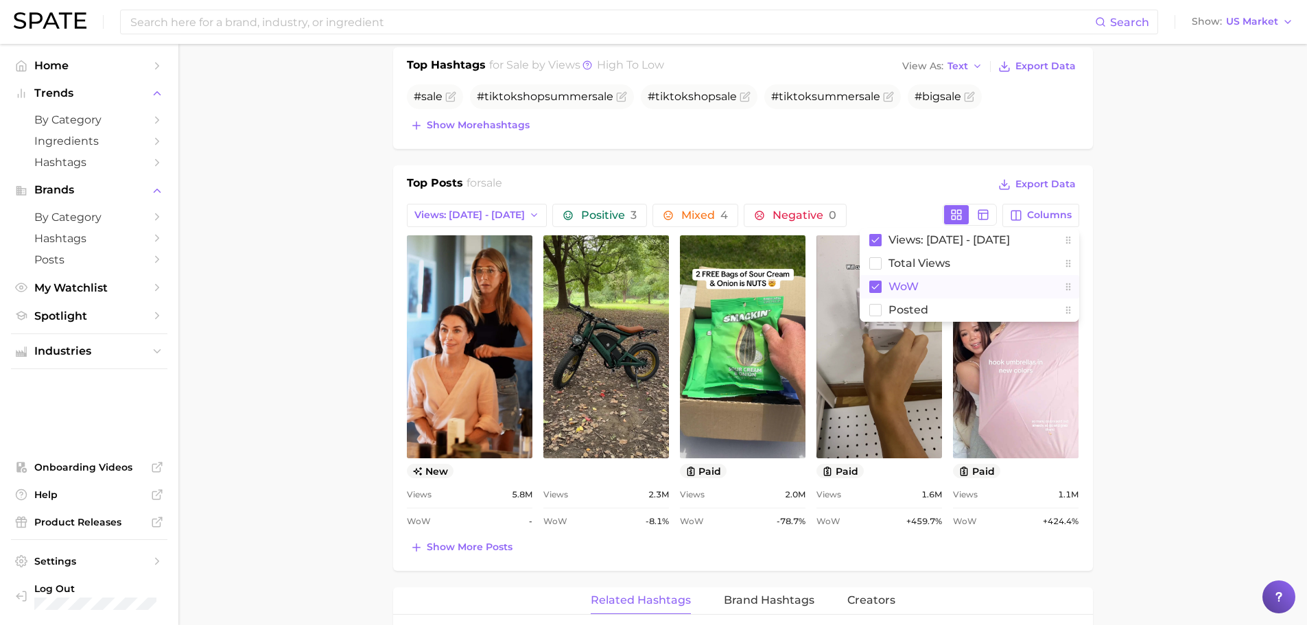
click at [1010, 285] on button "WoW" at bounding box center [970, 286] width 220 height 23
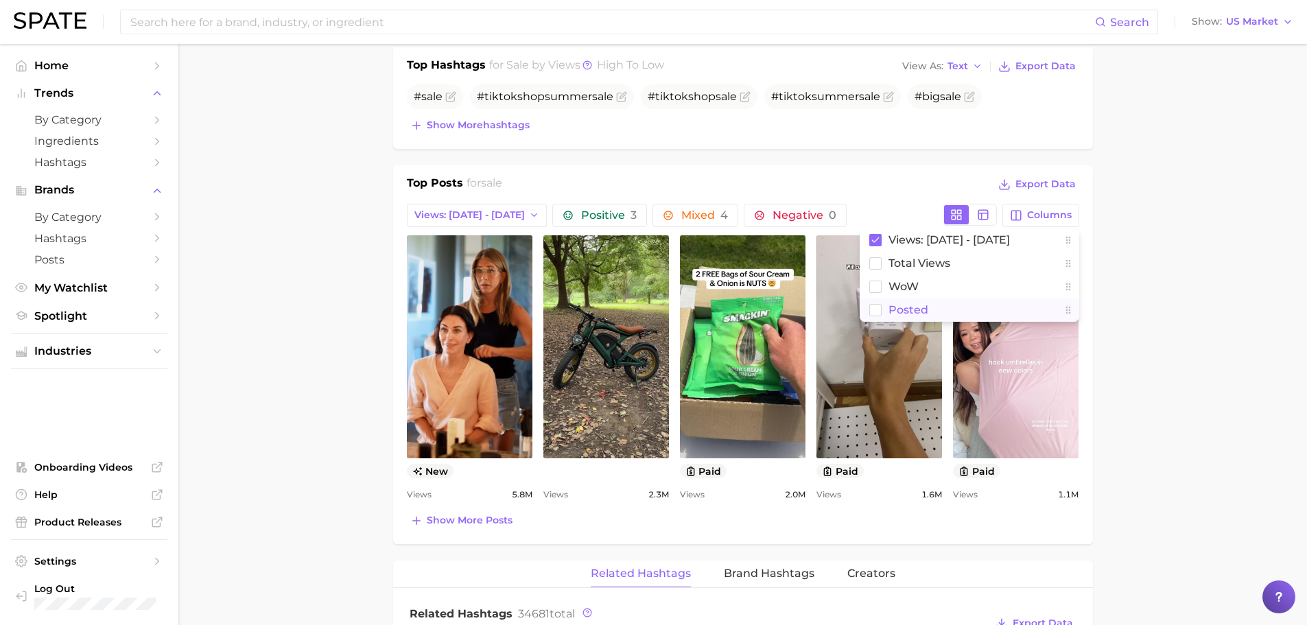
click at [1007, 307] on button "Posted" at bounding box center [970, 310] width 220 height 23
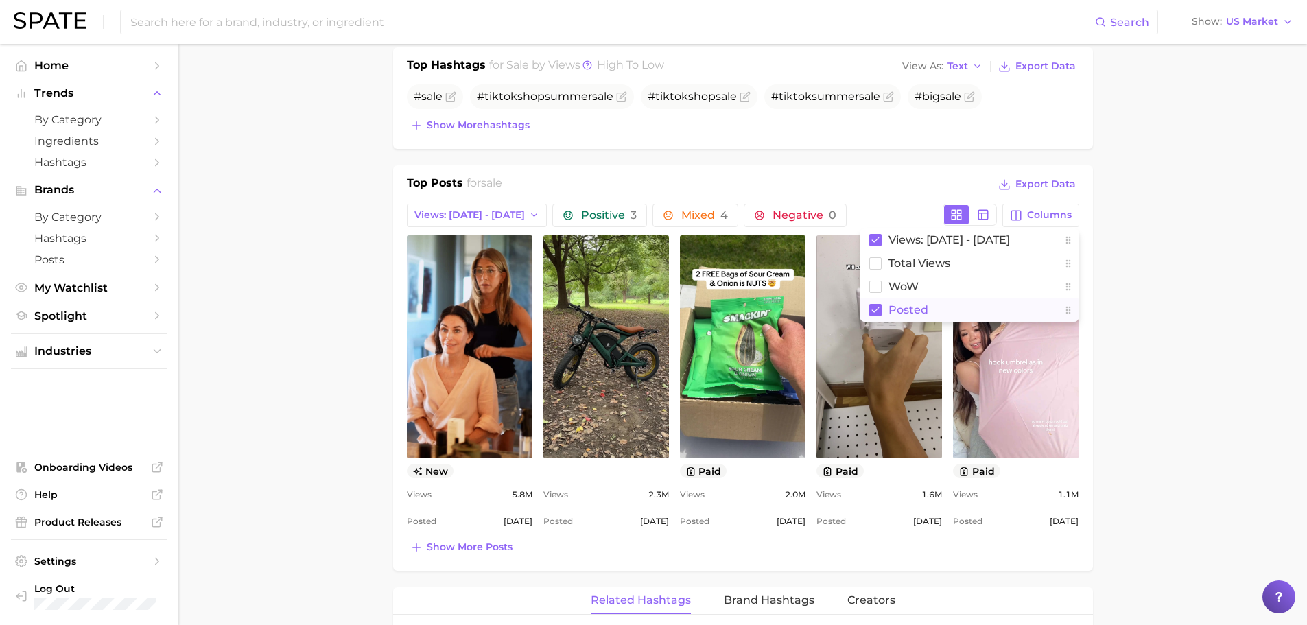
click at [1007, 307] on button "Posted" at bounding box center [970, 310] width 220 height 23
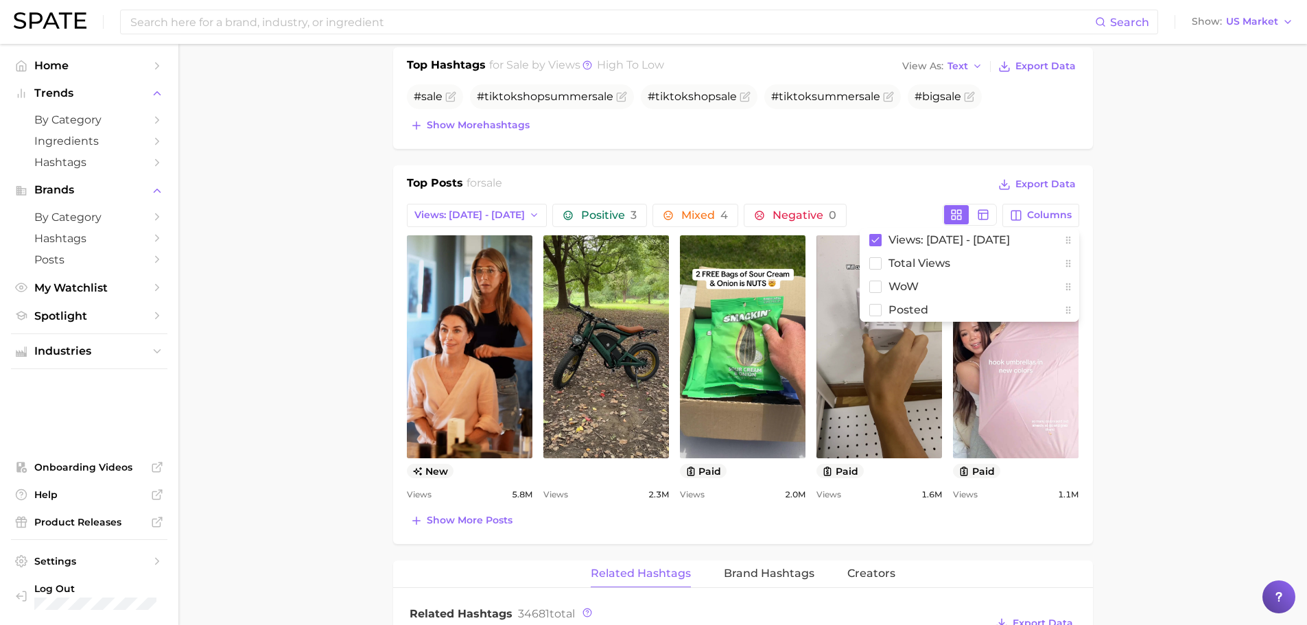
click at [1206, 430] on main "1. marketing & sales 2. marketing & sales 3. discounts 4. sale Overview Google …" at bounding box center [742, 471] width 1129 height 1953
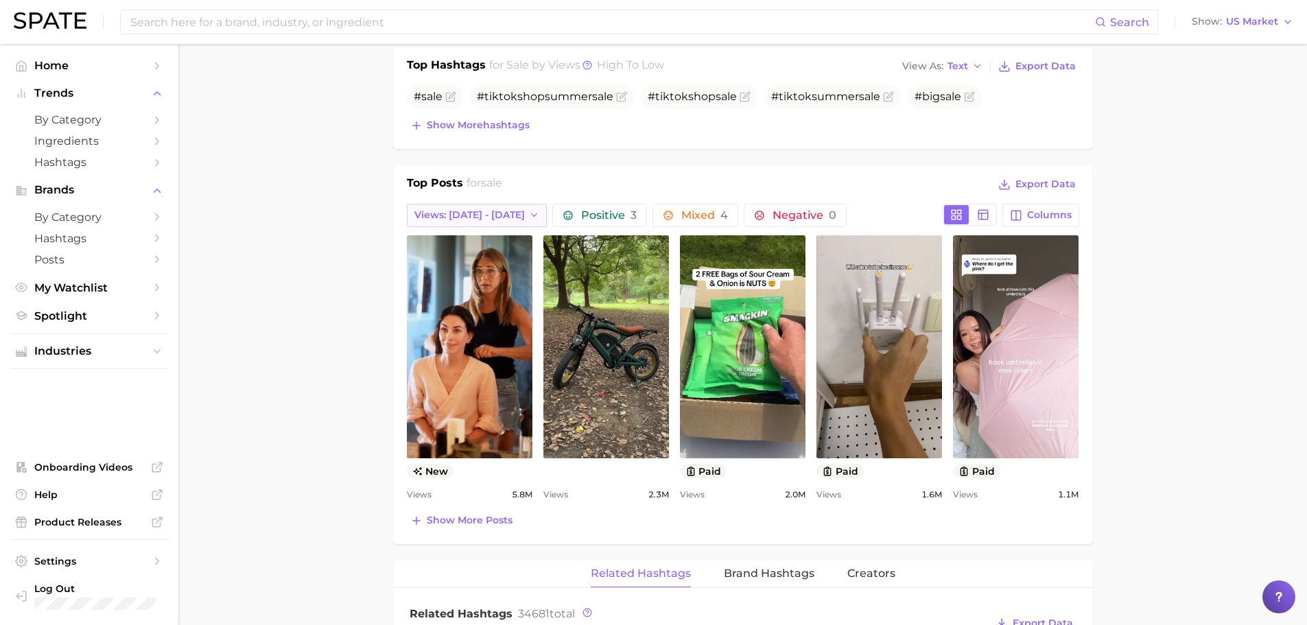
click at [444, 225] on button "Views: [DATE] - [DATE]" at bounding box center [477, 215] width 141 height 23
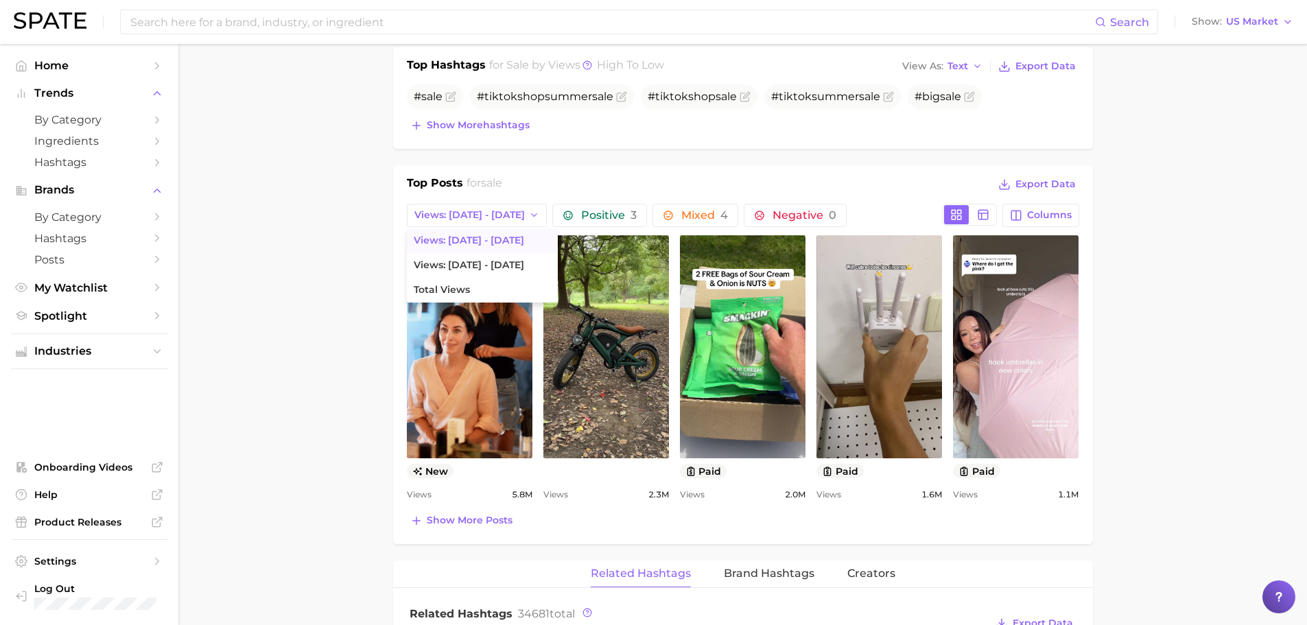
click at [258, 267] on main "1. marketing & sales 2. marketing & sales 3. discounts 4. sale Overview Google …" at bounding box center [742, 471] width 1129 height 1953
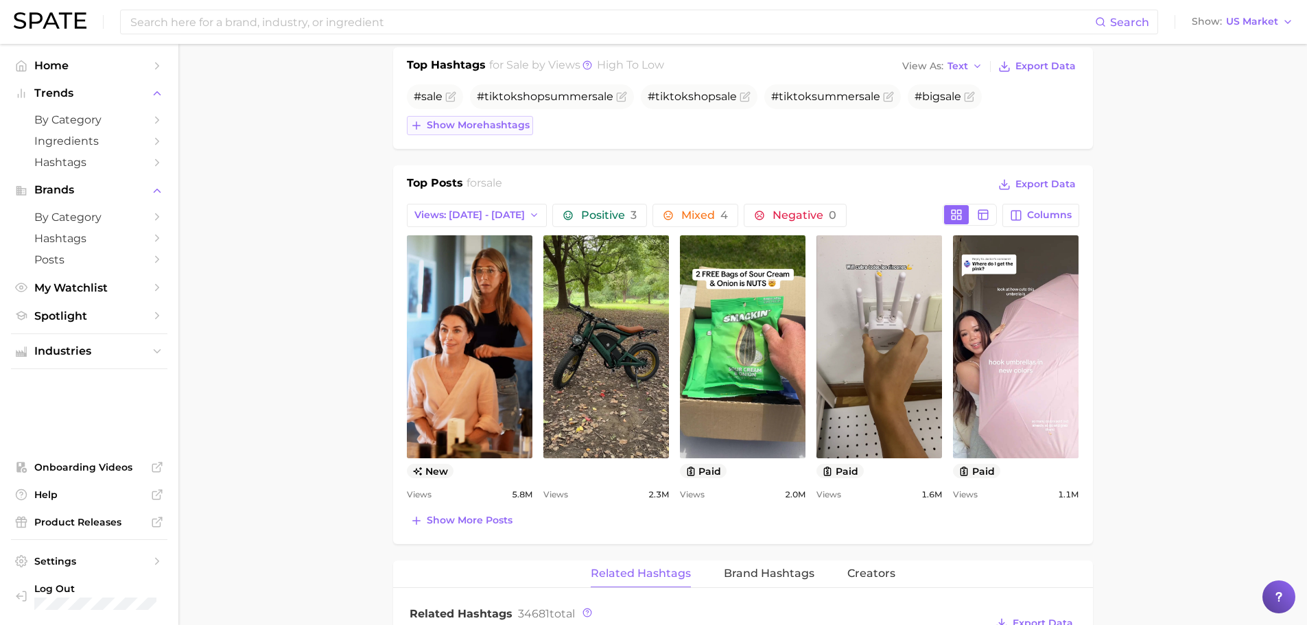
click at [501, 121] on span "Show more hashtags" at bounding box center [478, 125] width 103 height 12
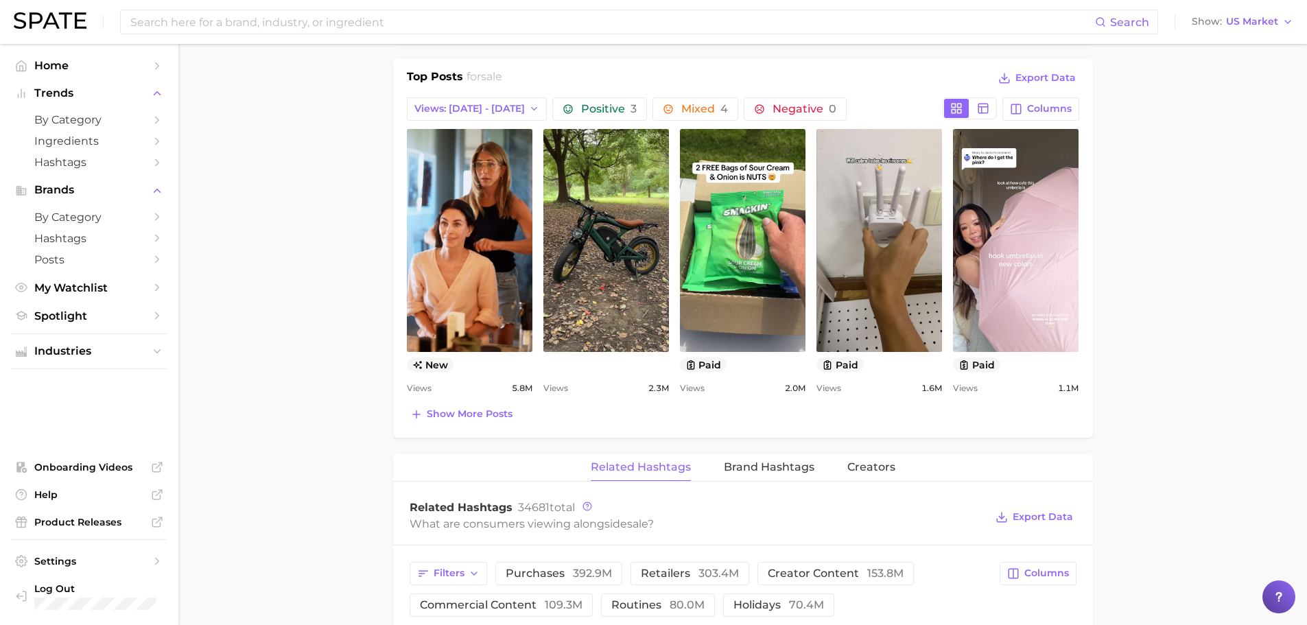
scroll to position [686, 0]
click at [103, 224] on link "by Category" at bounding box center [89, 217] width 156 height 21
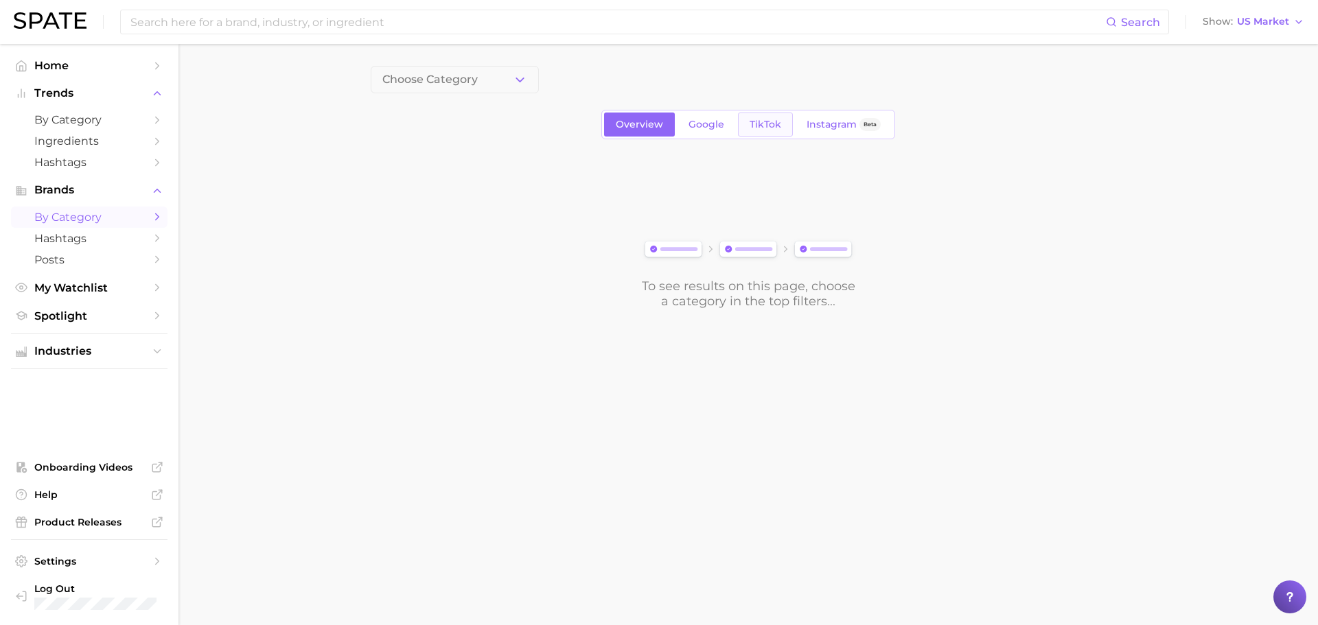
click at [773, 127] on span "TikTok" at bounding box center [765, 125] width 32 height 12
click at [443, 79] on span "Choose Category" at bounding box center [429, 79] width 95 height 12
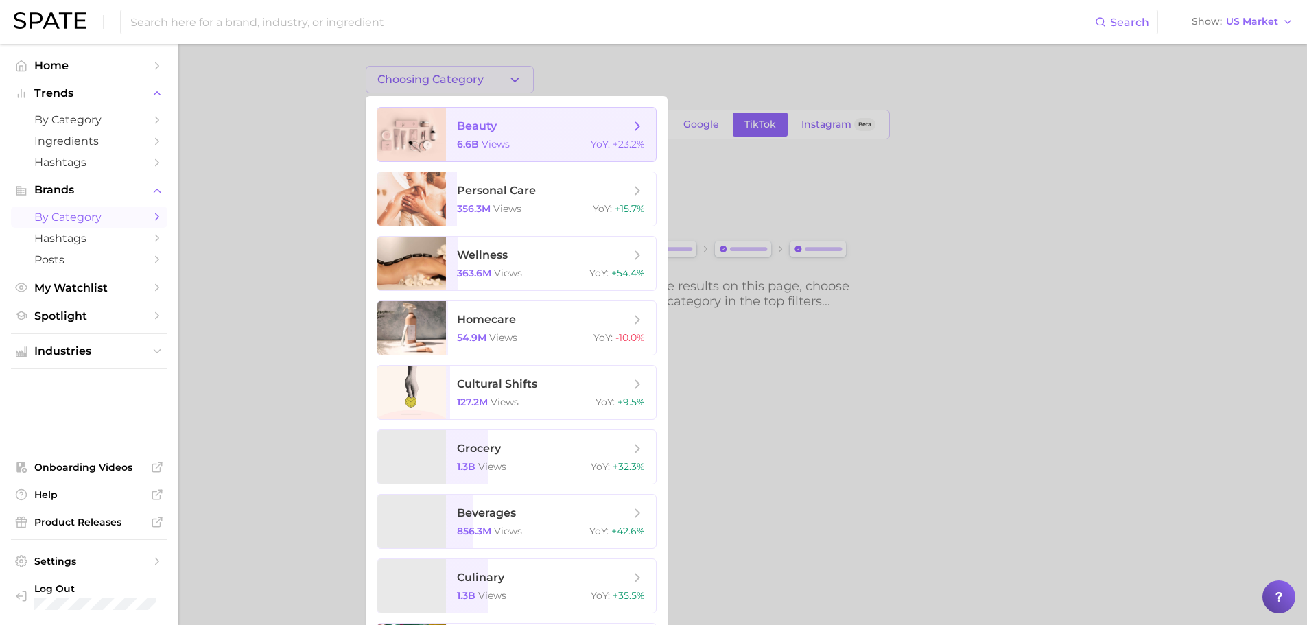
click at [500, 119] on span "beauty" at bounding box center [543, 126] width 173 height 15
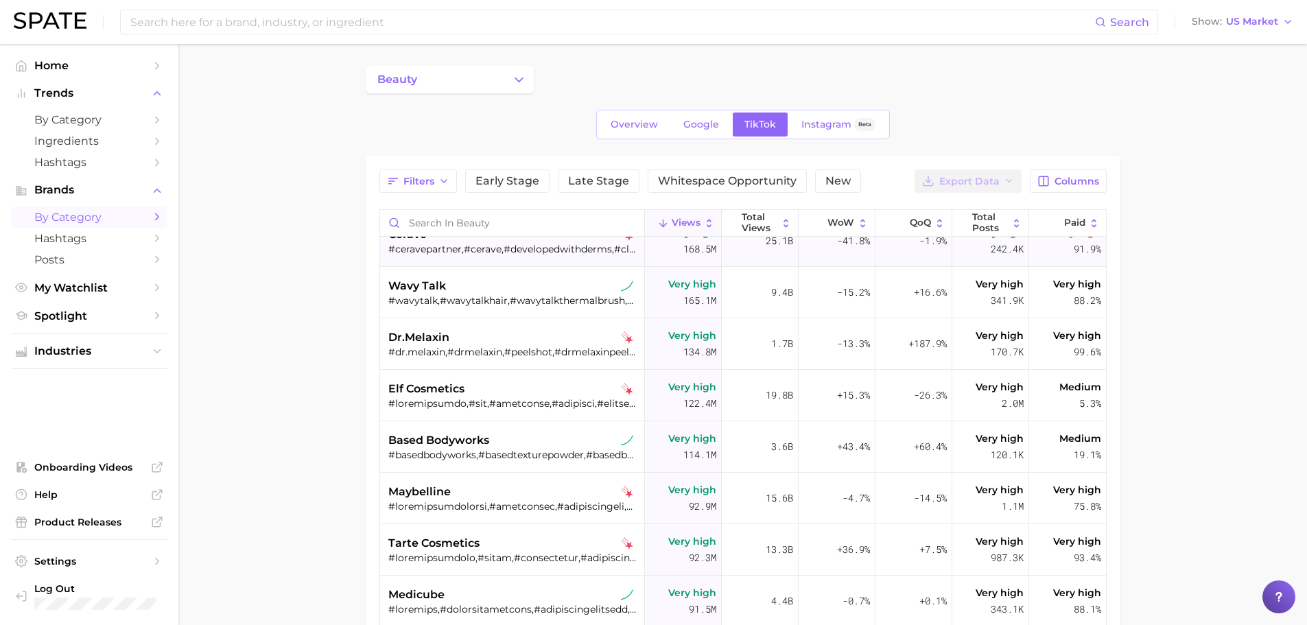
scroll to position [206, 0]
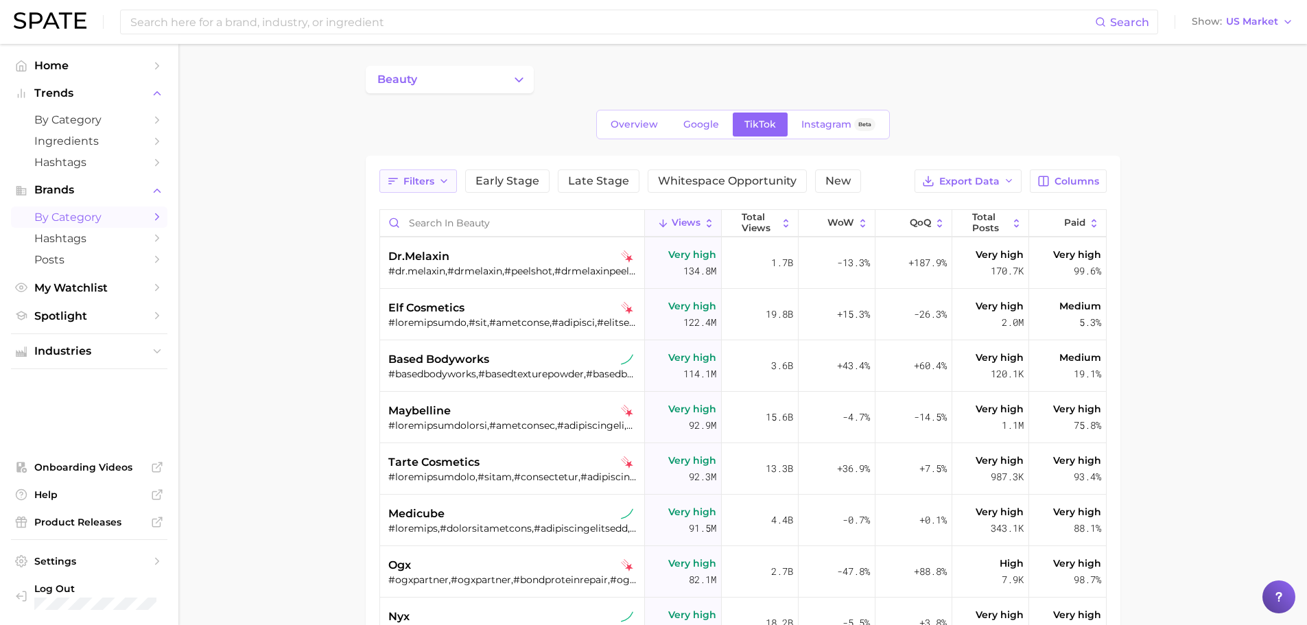
click at [422, 186] on span "Filters" at bounding box center [419, 182] width 31 height 12
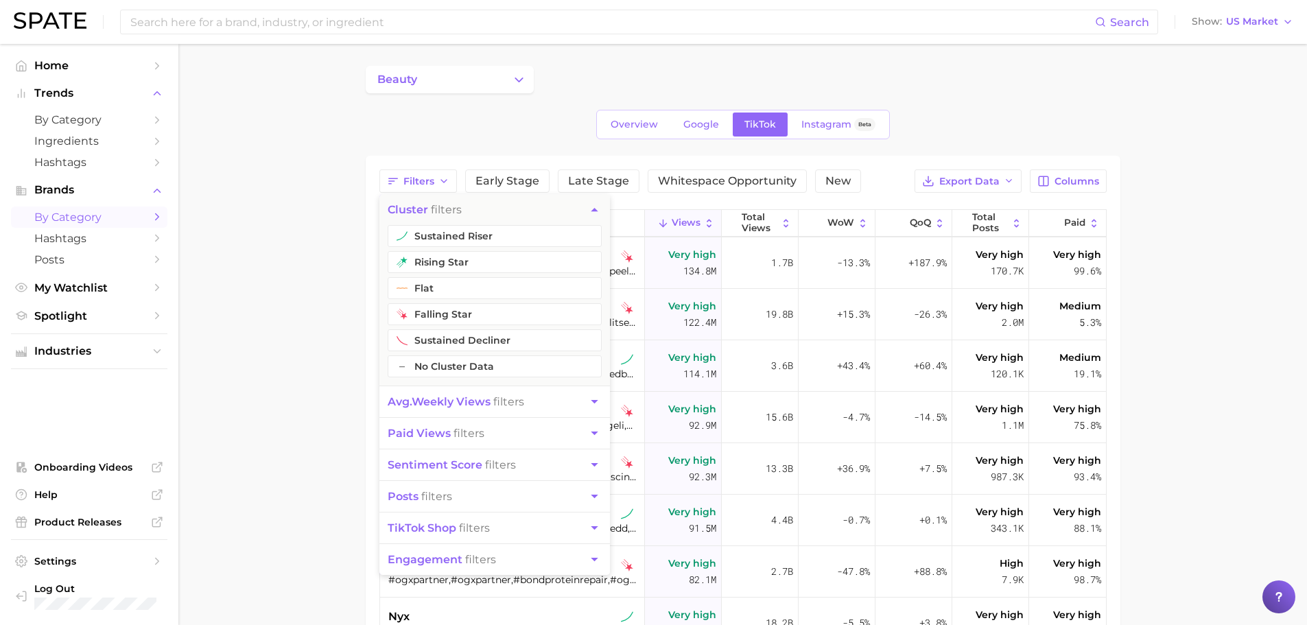
click at [286, 412] on main "beauty Overview Google TikTok Instagram Beta Filters cluster filters sustained …" at bounding box center [742, 480] width 1129 height 873
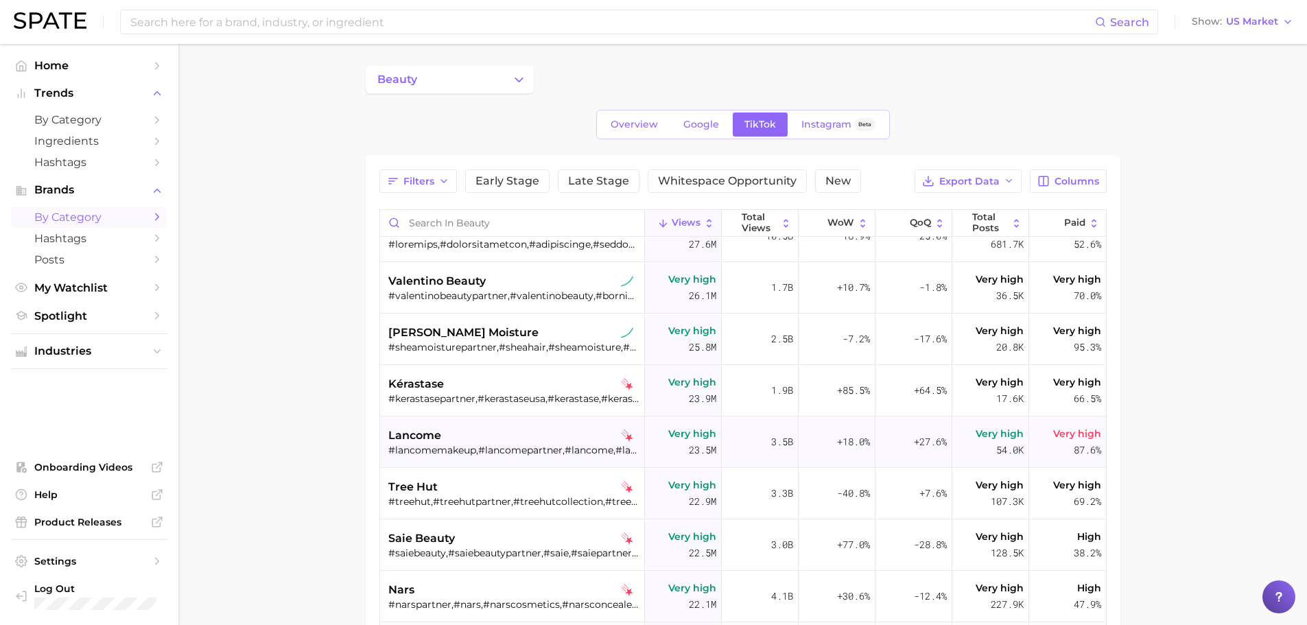
scroll to position [2677, 0]
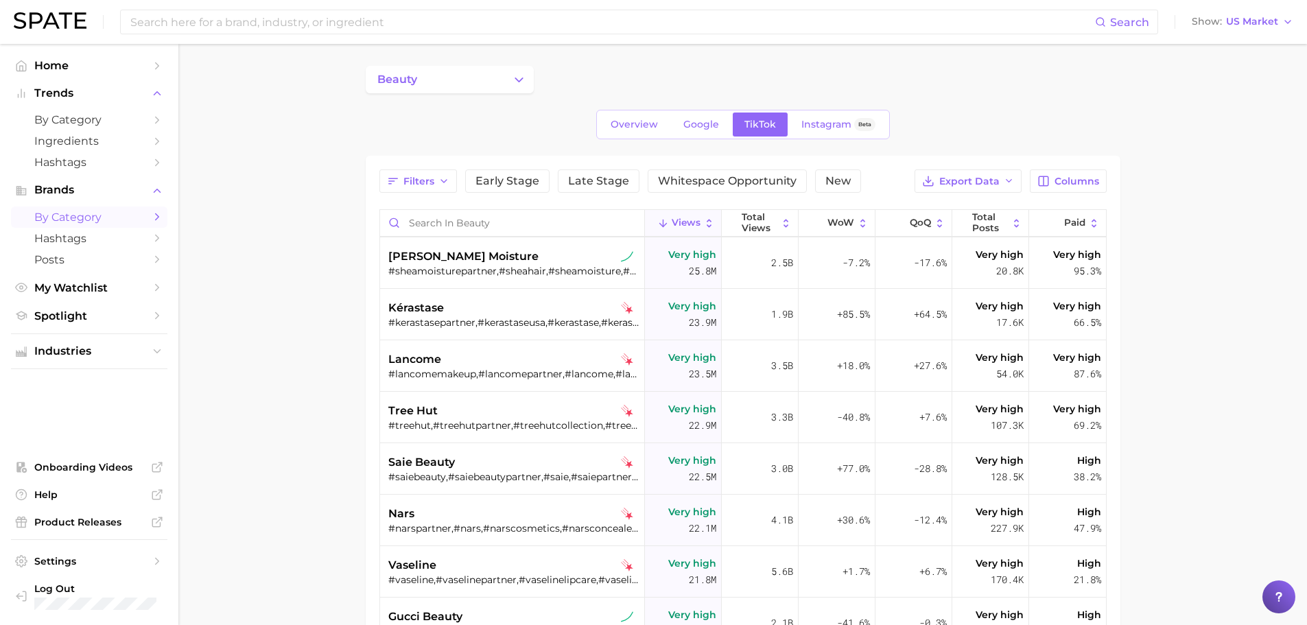
click at [375, 405] on div "Filters Early Stage Late Stage Whitespace Opportunity New Export Data Columns V…" at bounding box center [743, 502] width 755 height 692
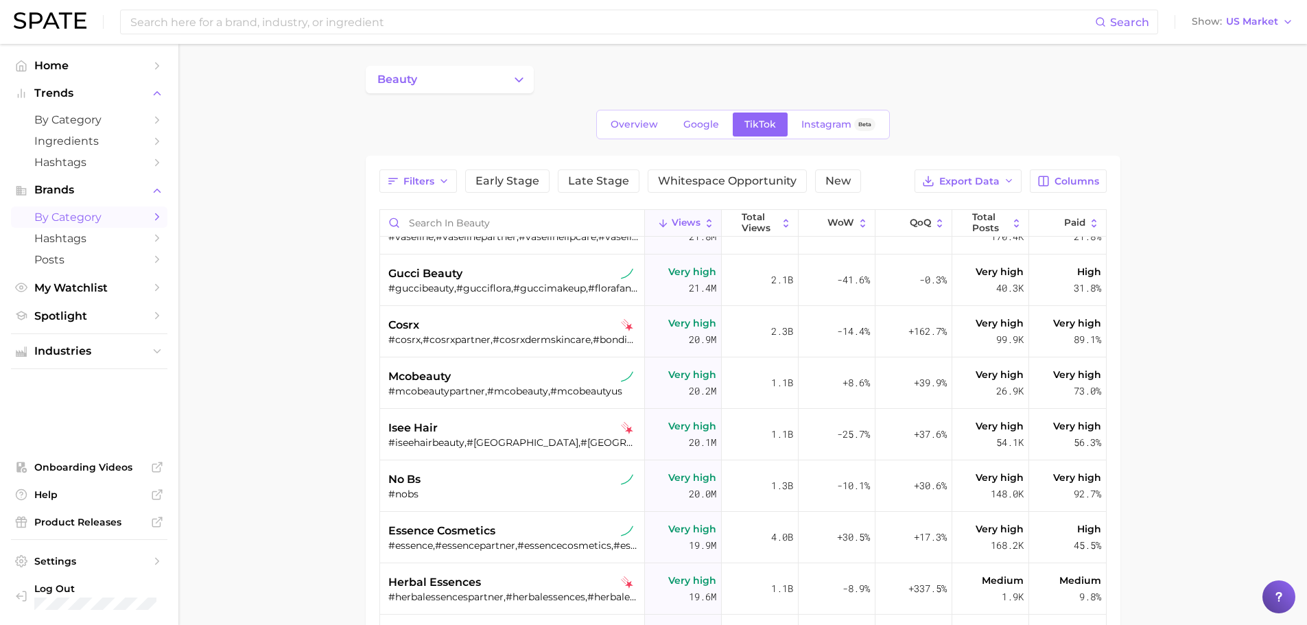
click at [331, 460] on main "beauty Overview Google TikTok Instagram Beta Filters Early Stage Late Stage Whi…" at bounding box center [742, 480] width 1129 height 873
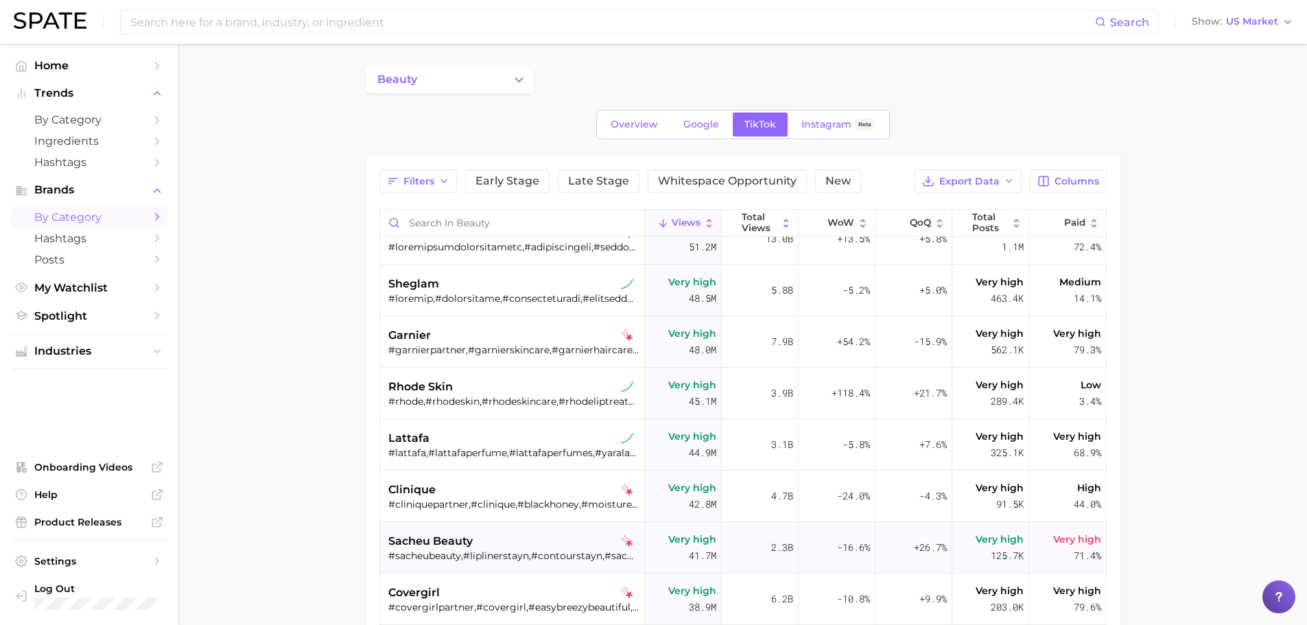
scroll to position [1379, 0]
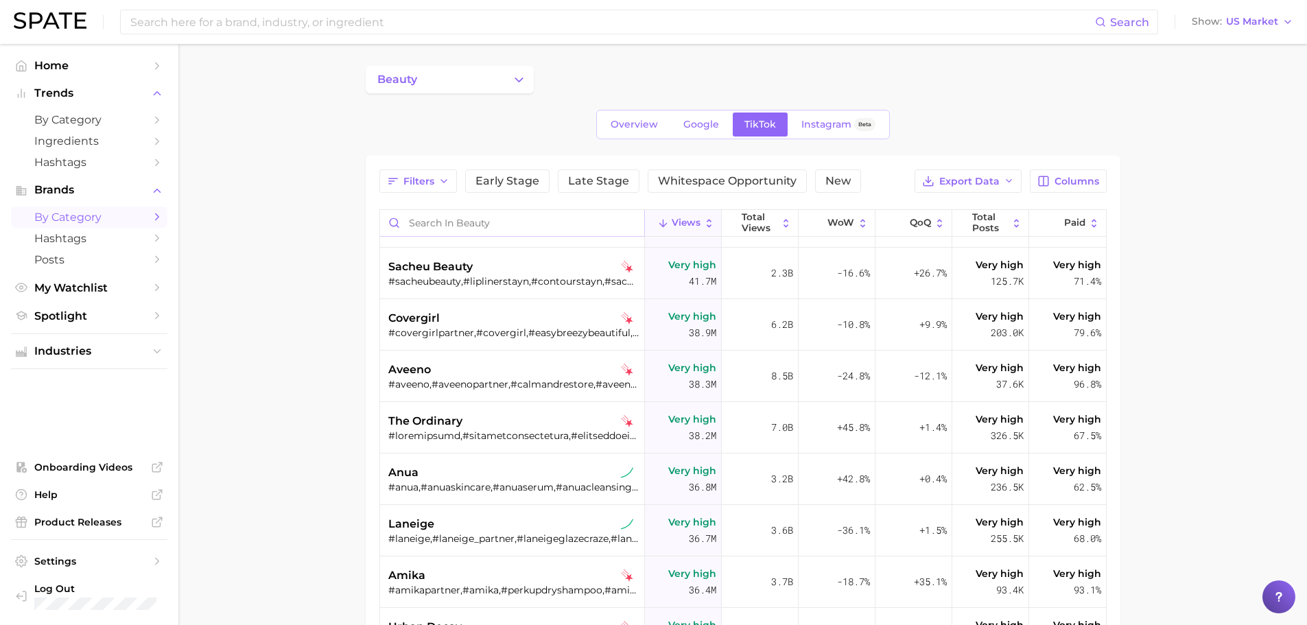
click at [443, 216] on input "Search in beauty" at bounding box center [512, 223] width 264 height 26
click at [476, 229] on input "Search in beauty" at bounding box center [512, 223] width 264 height 26
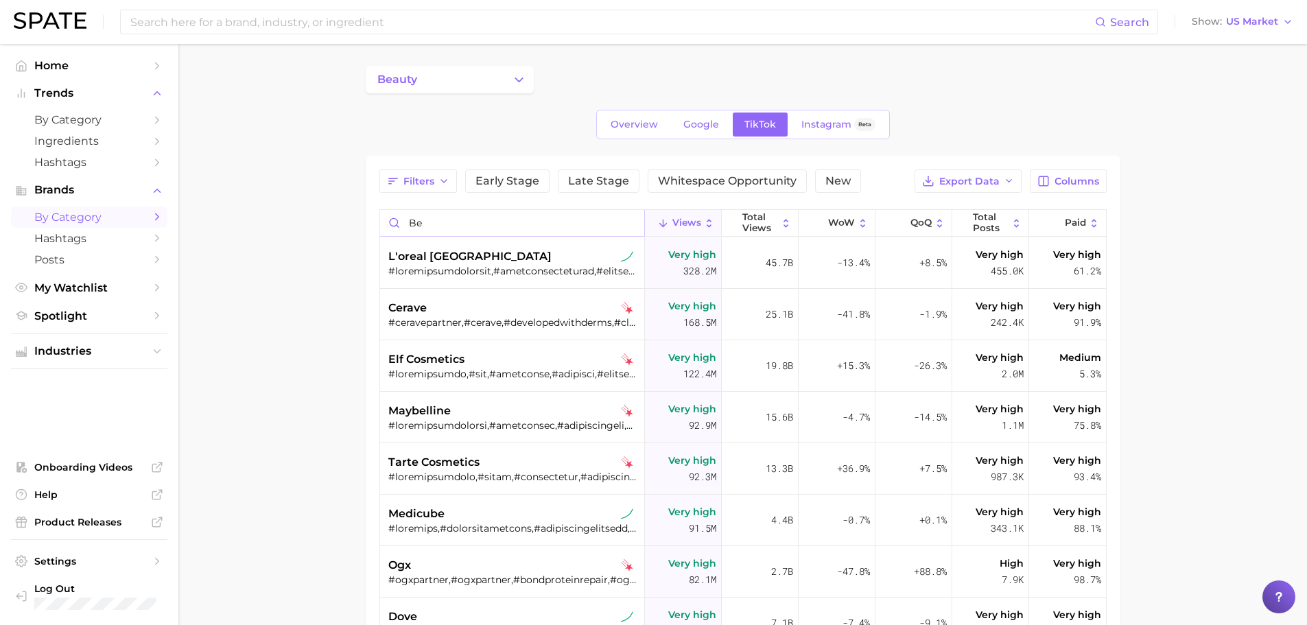
type input "b"
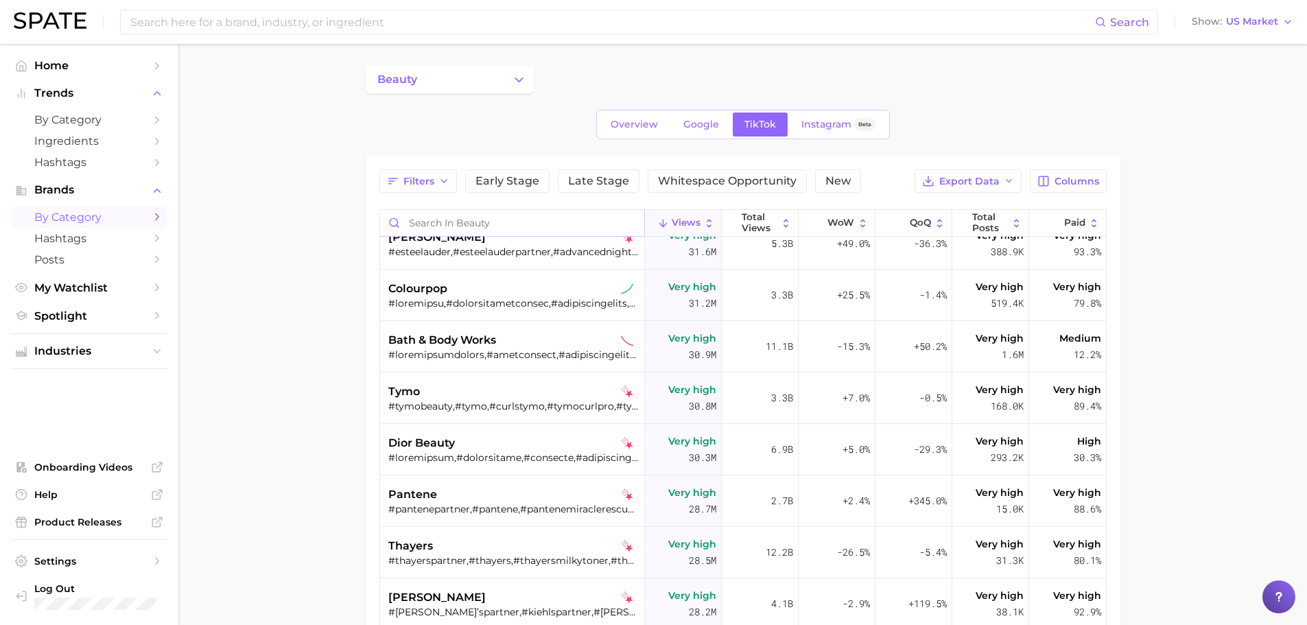
scroll to position [2196, 0]
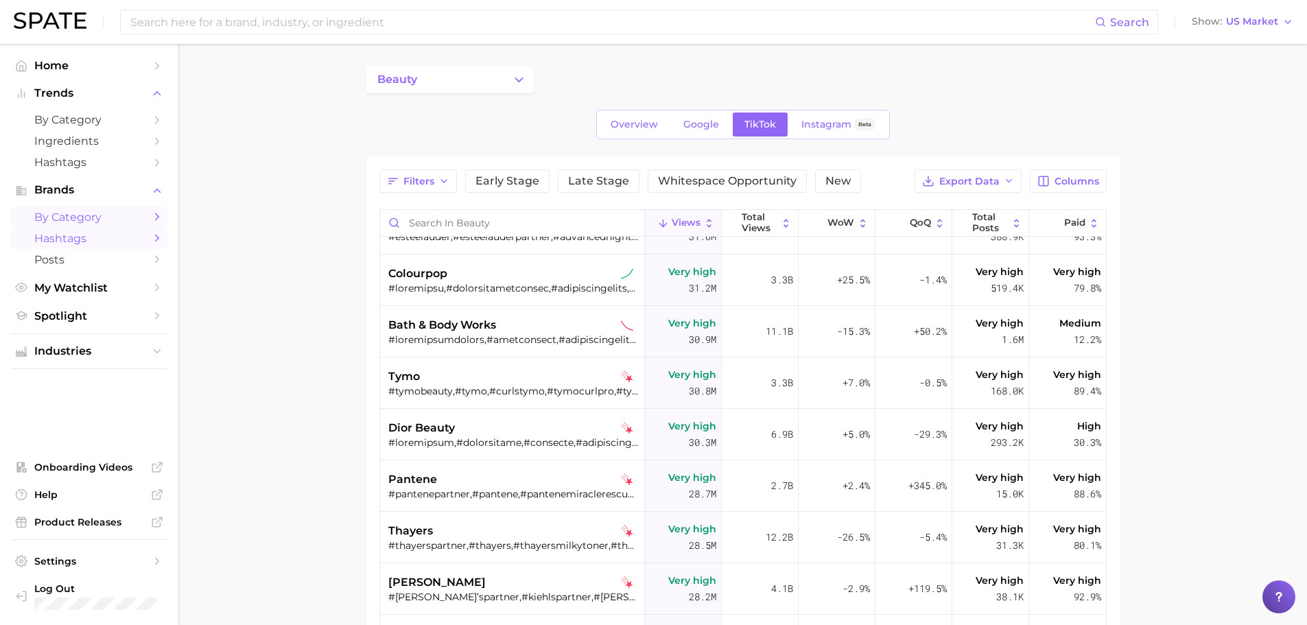
click at [124, 228] on link "Hashtags" at bounding box center [89, 238] width 156 height 21
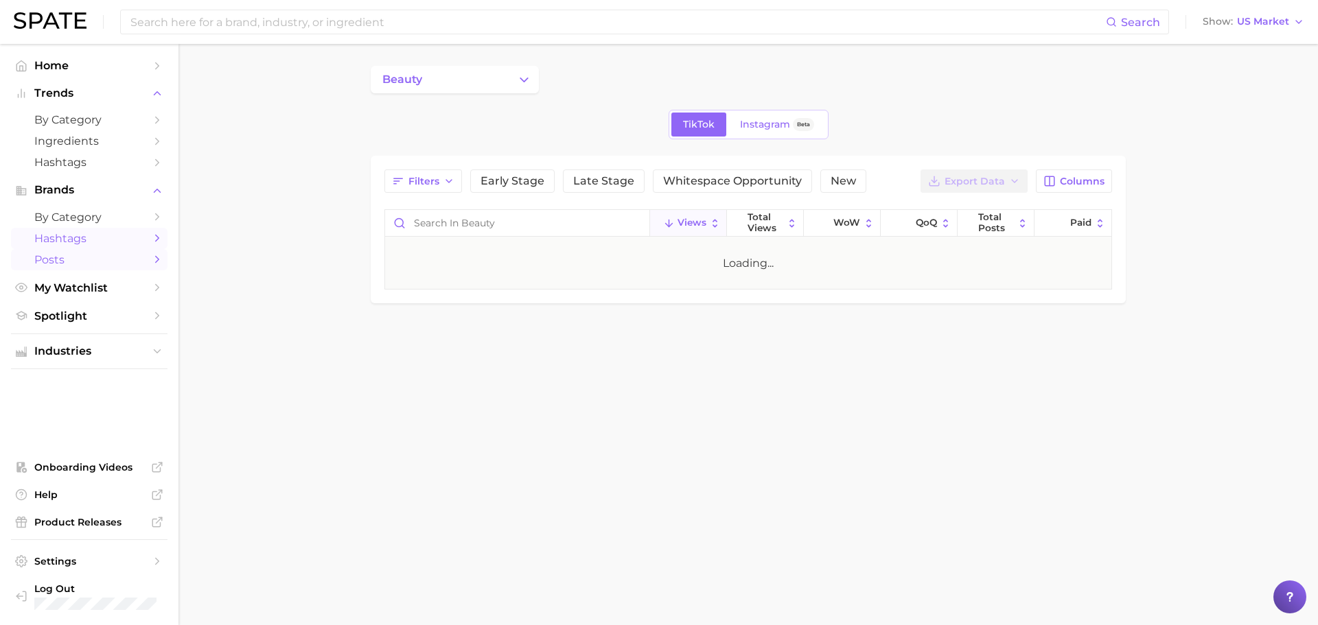
click at [118, 255] on span "Posts" at bounding box center [89, 259] width 110 height 13
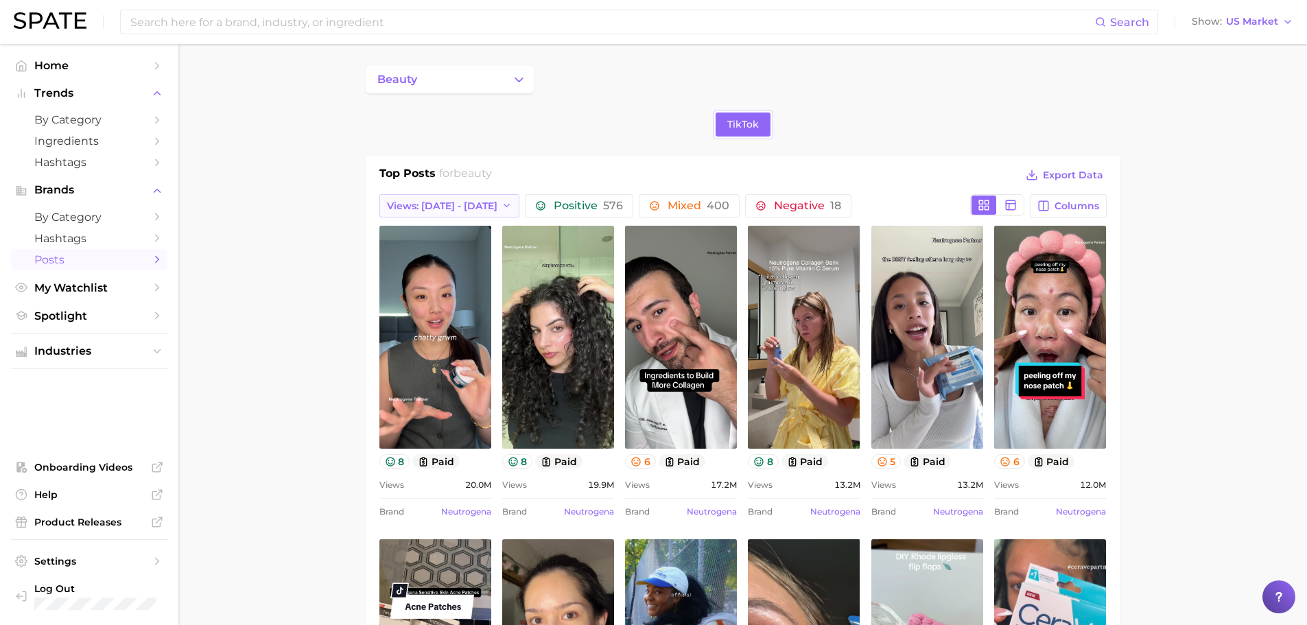
click at [483, 205] on span "Views: [DATE] - [DATE]" at bounding box center [442, 206] width 110 height 12
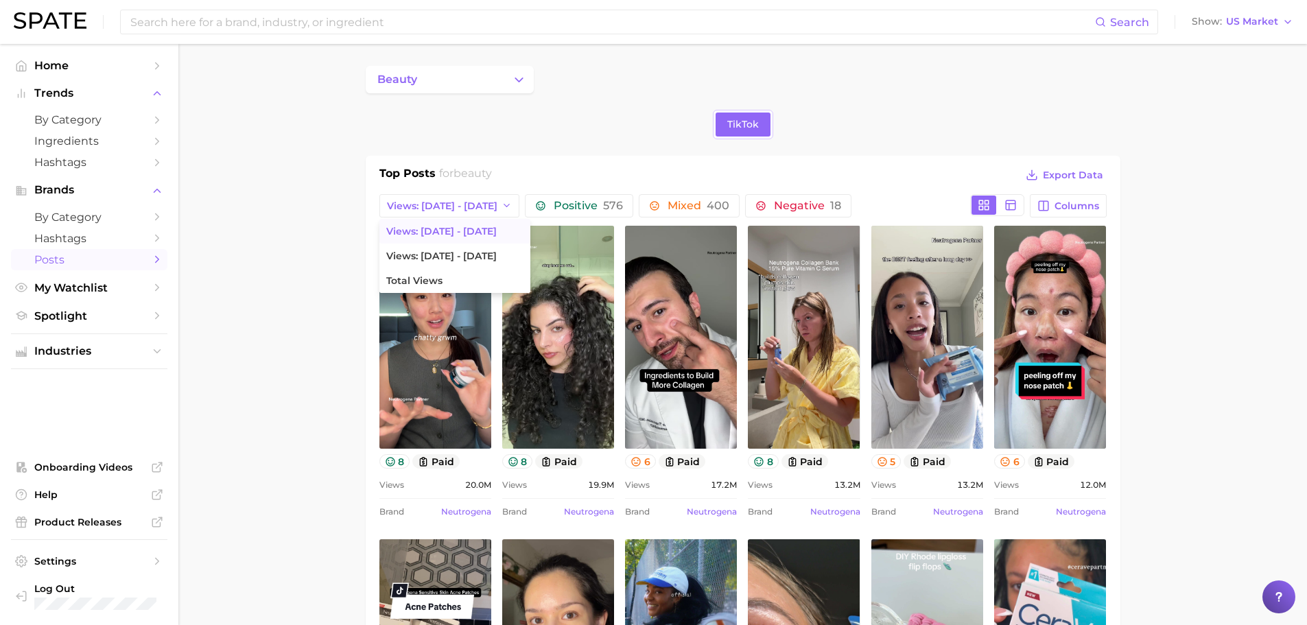
click at [614, 138] on div "TikTok" at bounding box center [743, 125] width 755 height 30
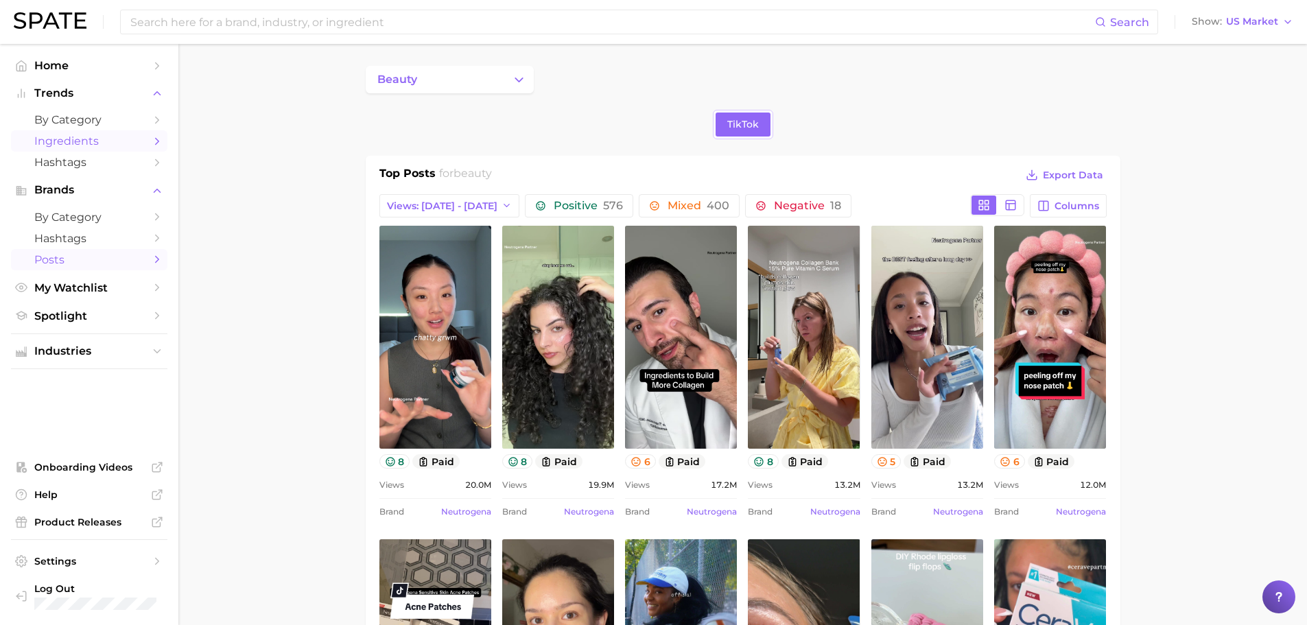
click at [115, 136] on span "Ingredients" at bounding box center [89, 141] width 110 height 13
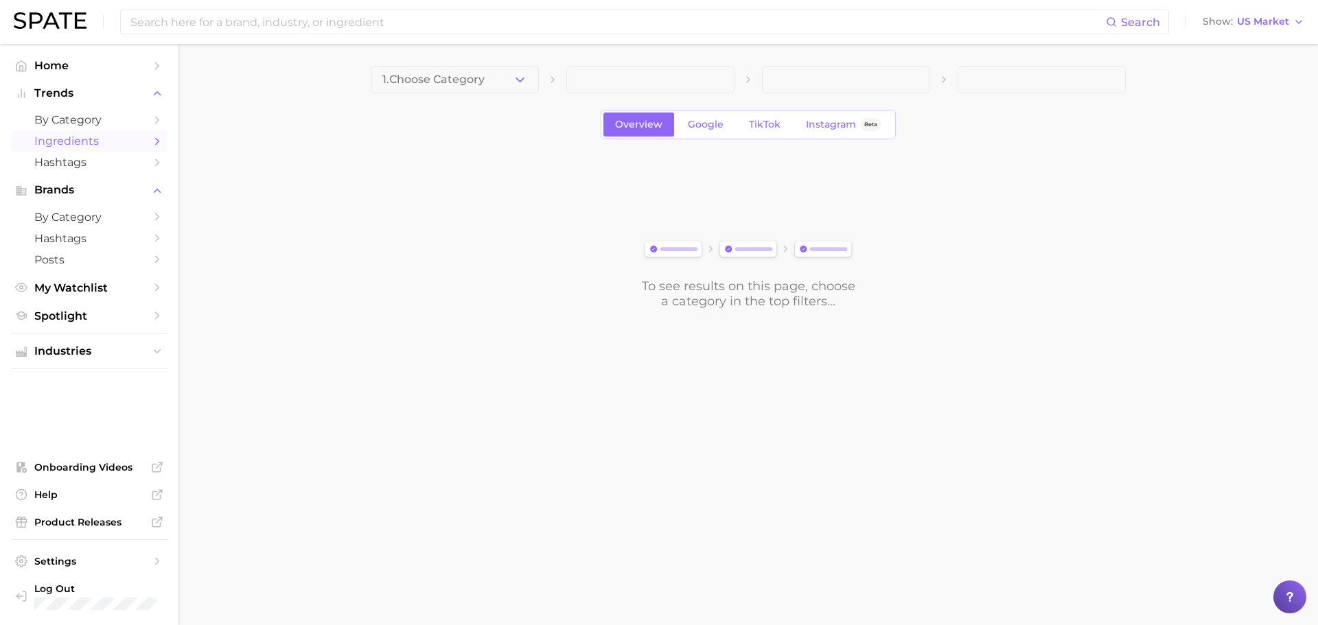
click at [776, 139] on div "Overview Google TikTok Instagram Beta" at bounding box center [748, 125] width 295 height 30
click at [486, 51] on main "1. Choose Category Overview Google TikTok Instagram Beta To see results on this…" at bounding box center [747, 211] width 1139 height 334
click at [487, 82] on button "1. Choose Category" at bounding box center [455, 79] width 168 height 27
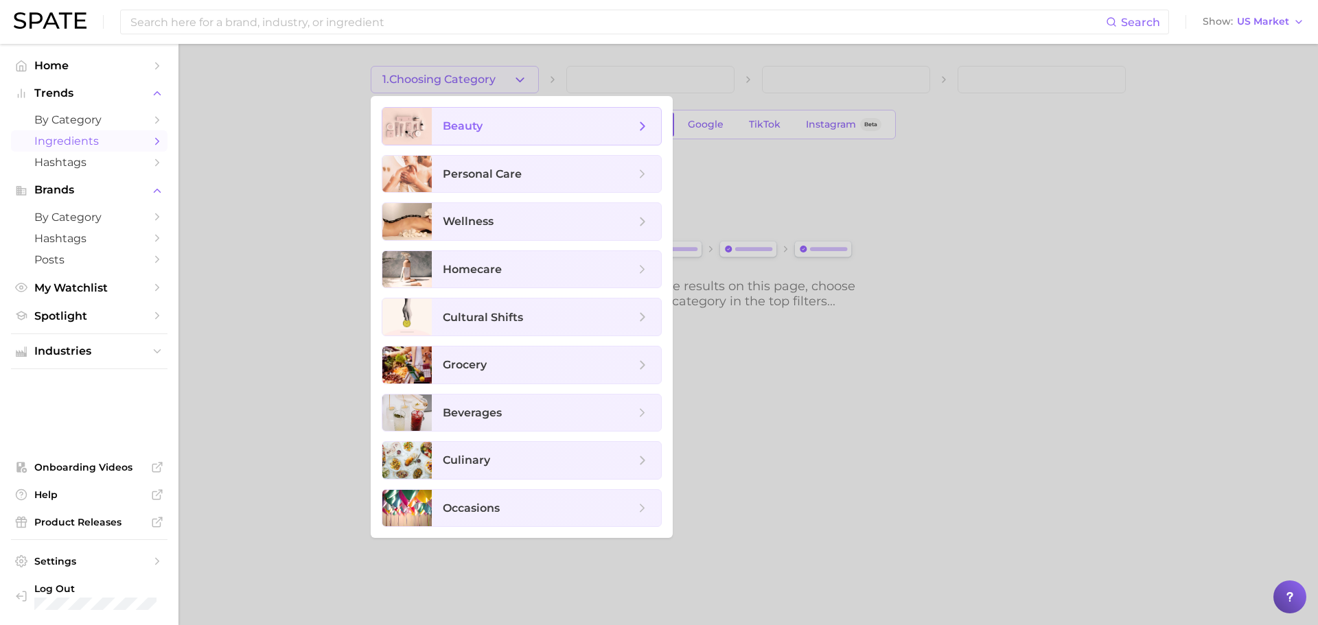
click at [471, 117] on span "beauty" at bounding box center [546, 126] width 229 height 37
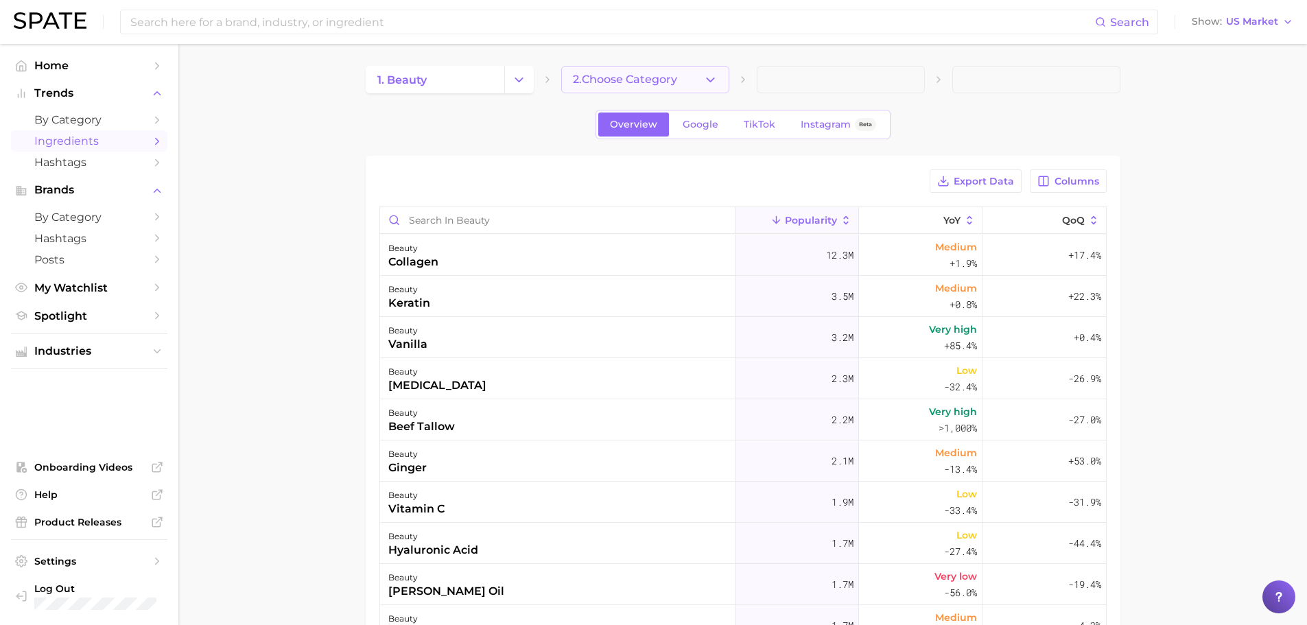
click at [708, 89] on button "2. Choose Category" at bounding box center [645, 79] width 168 height 27
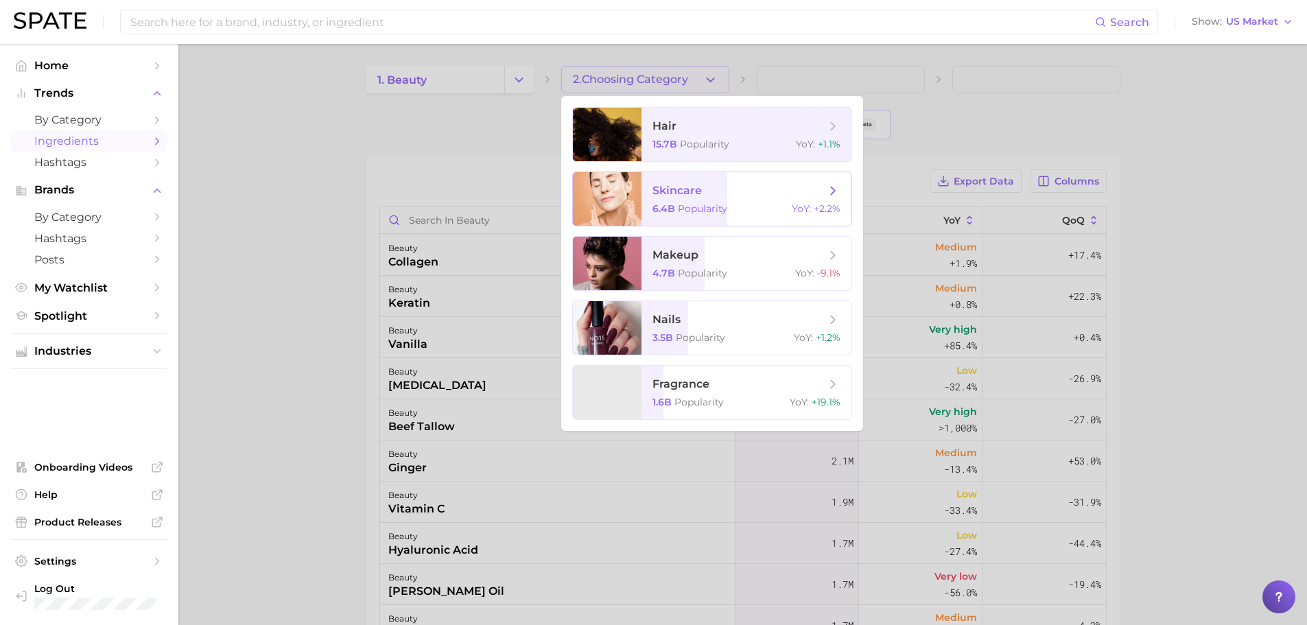
click at [734, 194] on span "skincare" at bounding box center [739, 190] width 173 height 15
